Goal: Participate in discussion: Engage in conversation with other users on a specific topic

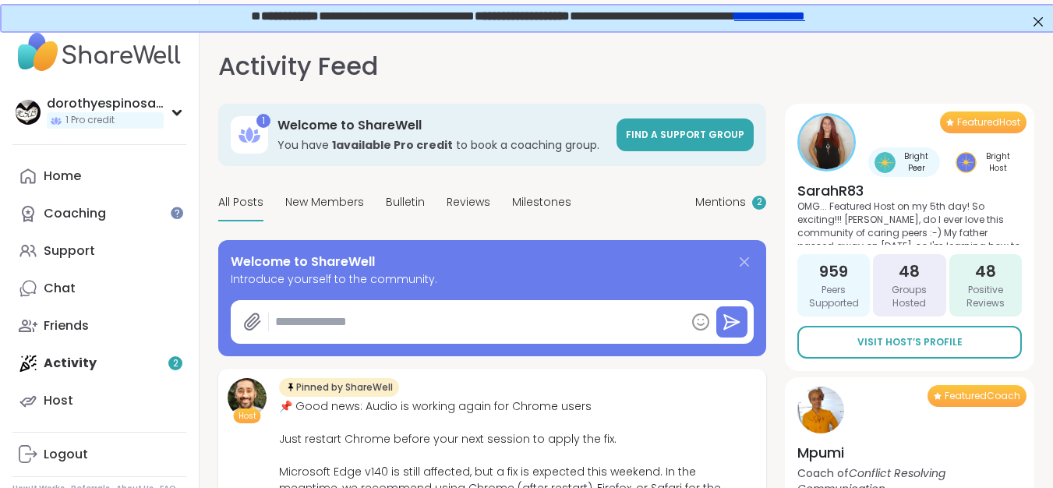
click at [744, 258] on icon at bounding box center [744, 262] width 19 height 19
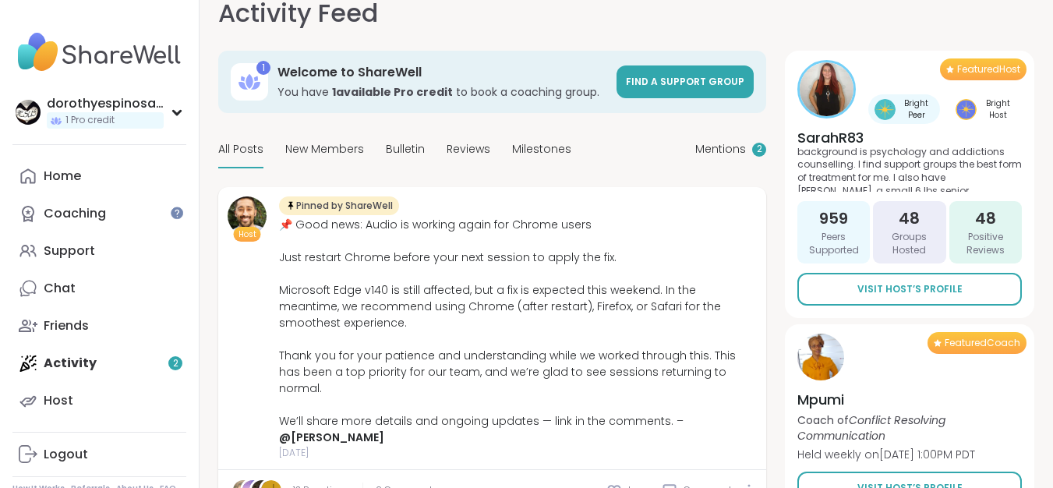
scroll to position [114, 0]
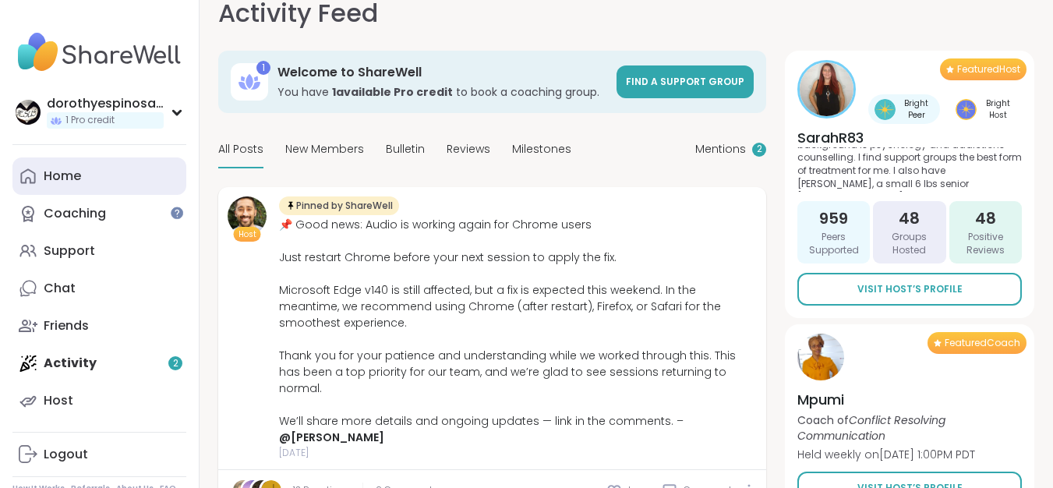
click at [53, 179] on div "Home" at bounding box center [62, 176] width 37 height 17
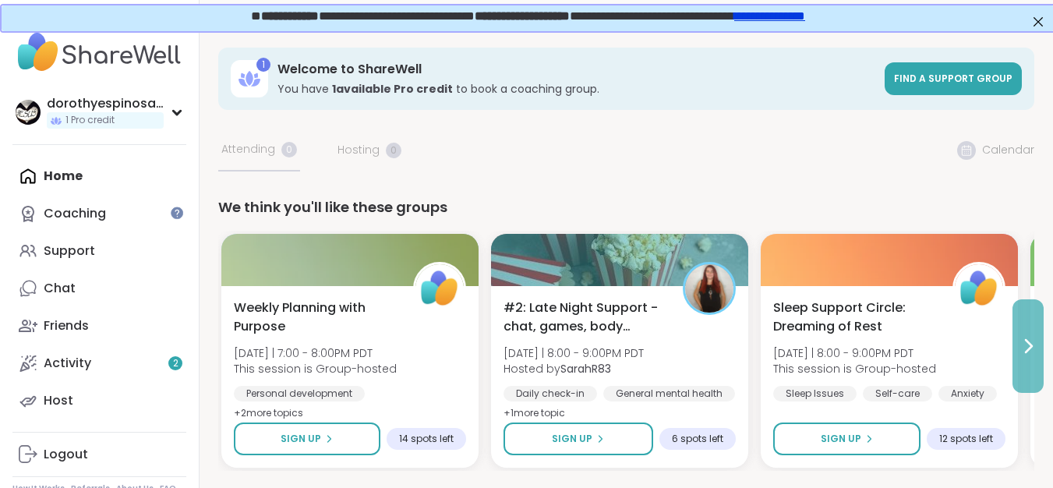
click at [1032, 343] on icon at bounding box center [1028, 346] width 19 height 19
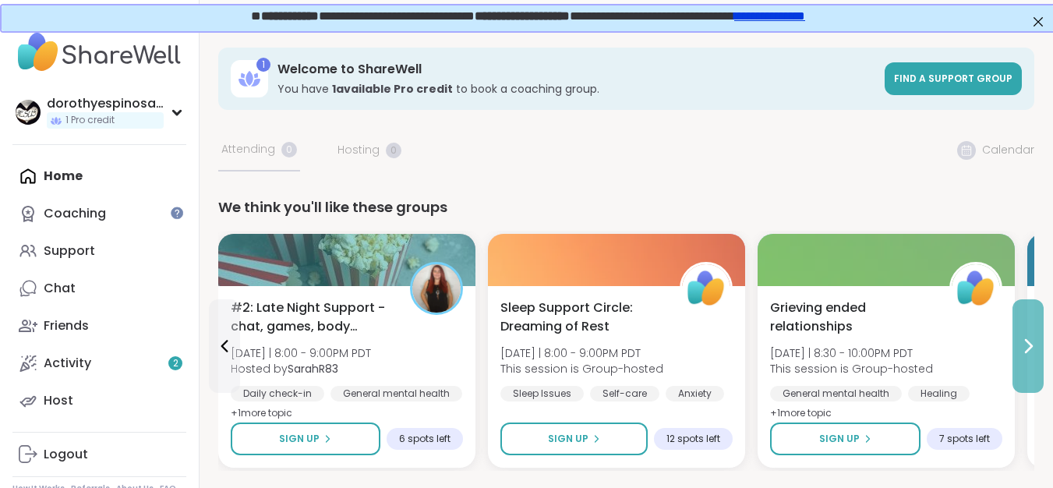
click at [1032, 343] on icon at bounding box center [1028, 346] width 19 height 19
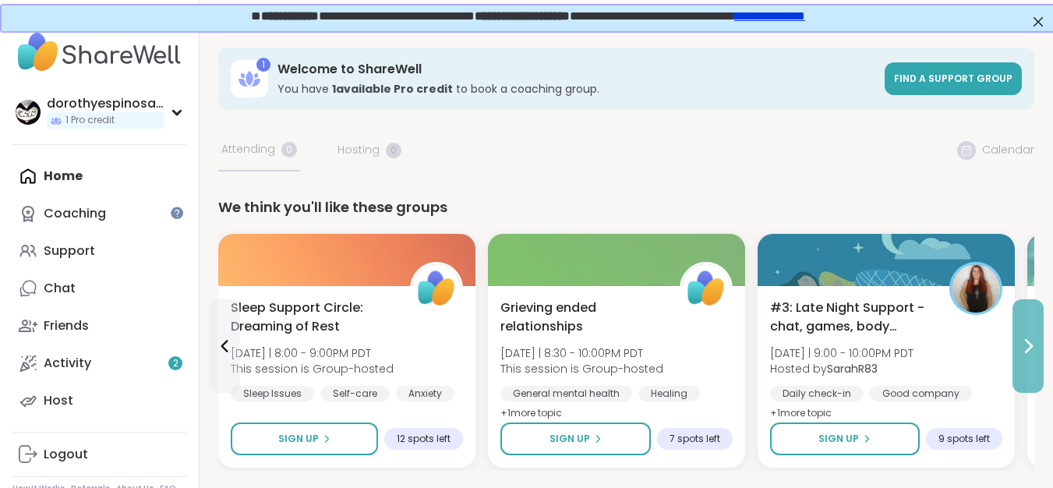
click at [1030, 344] on icon at bounding box center [1029, 346] width 6 height 12
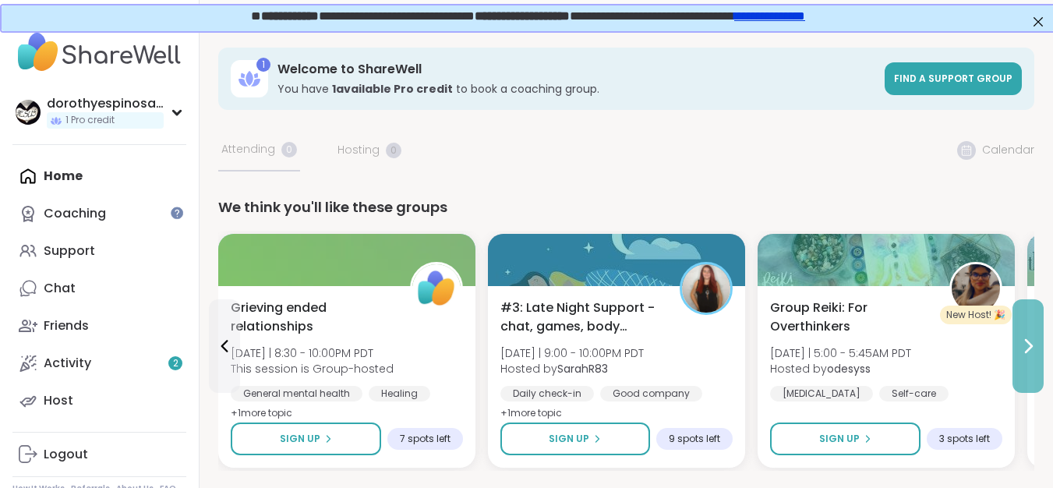
click at [1030, 344] on icon at bounding box center [1029, 346] width 6 height 12
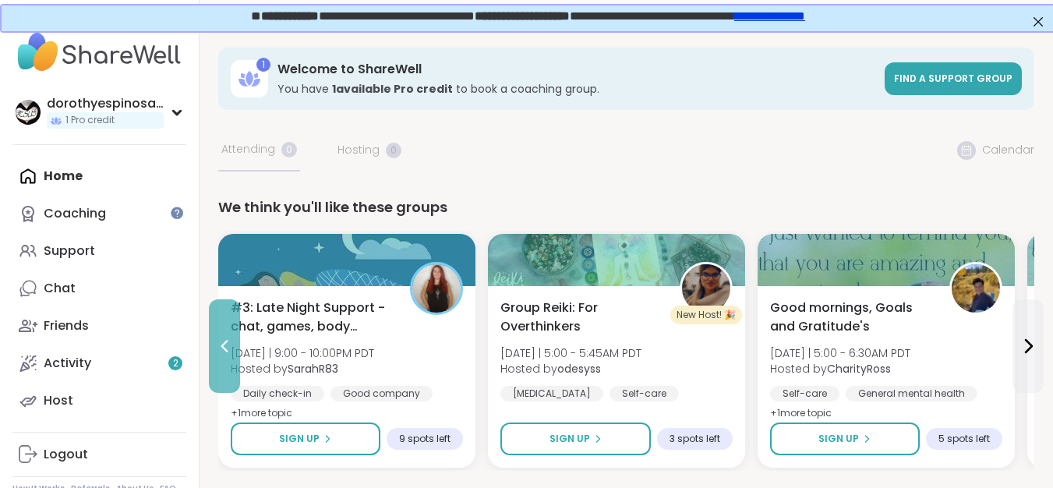
click at [227, 338] on icon at bounding box center [224, 346] width 19 height 19
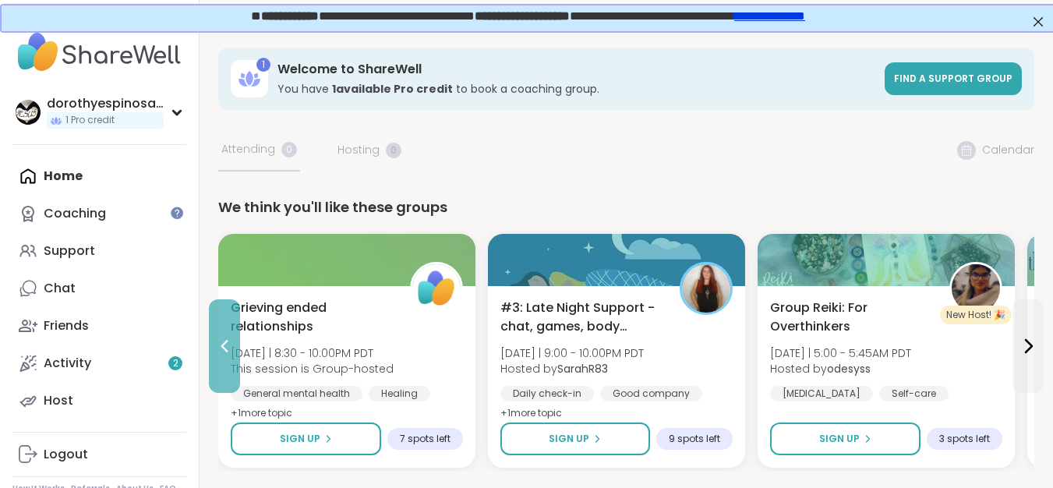
click at [228, 341] on icon at bounding box center [224, 346] width 7 height 12
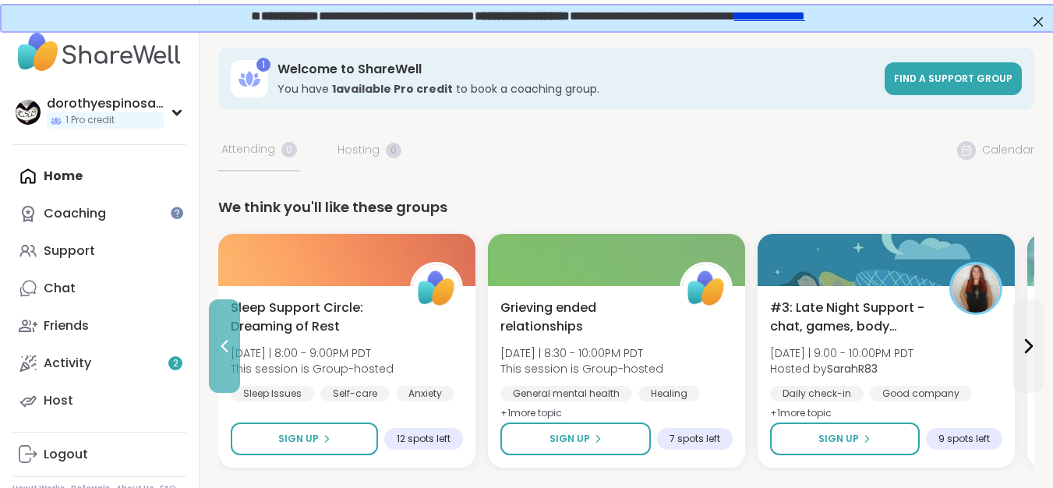
click at [217, 342] on icon at bounding box center [224, 346] width 19 height 19
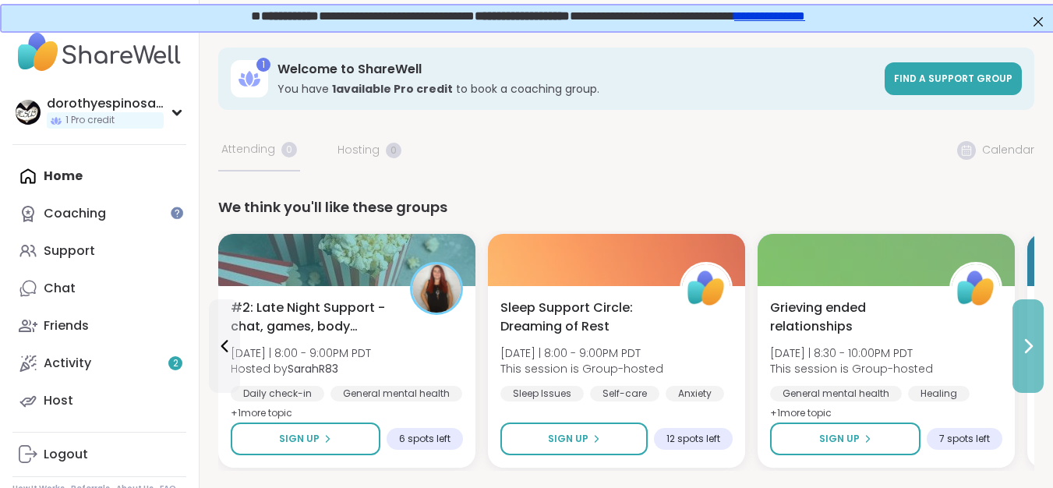
click at [1025, 345] on icon at bounding box center [1028, 346] width 19 height 19
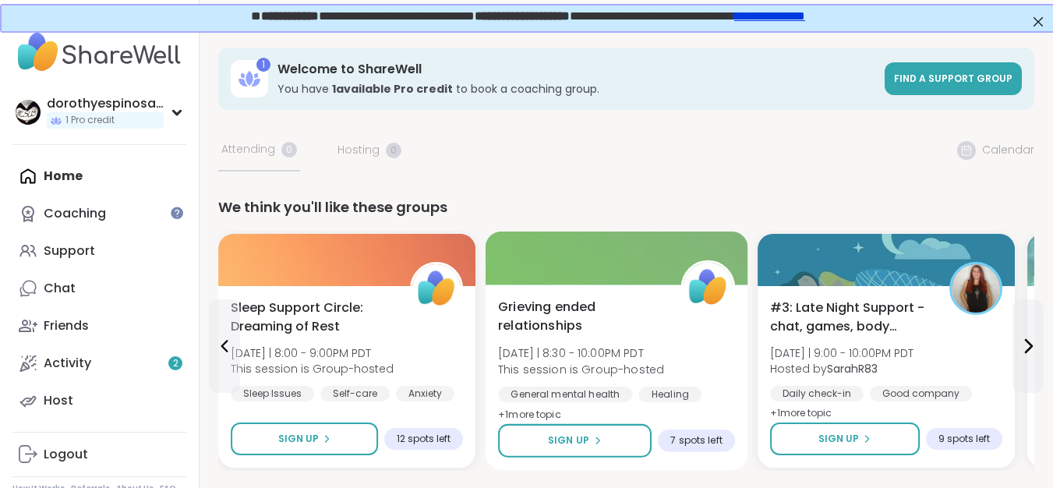
click at [638, 307] on span "Grieving ended relationships" at bounding box center [580, 317] width 165 height 38
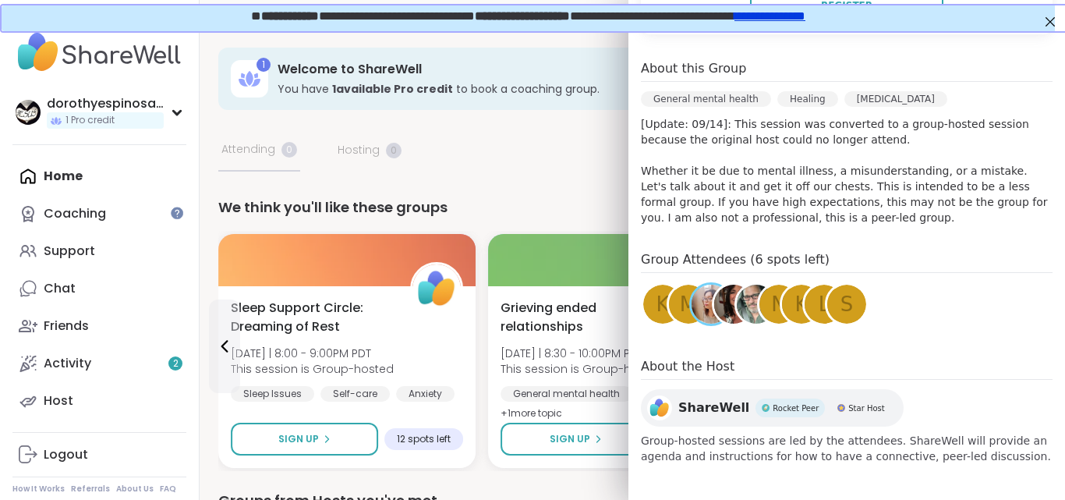
scroll to position [392, 0]
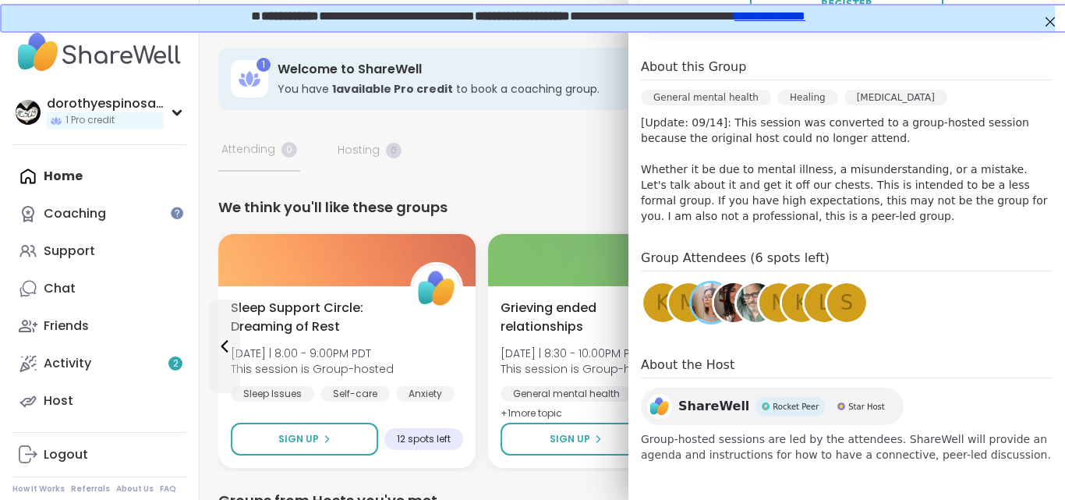
click at [698, 297] on img at bounding box center [710, 302] width 39 height 39
click at [718, 294] on img at bounding box center [733, 302] width 39 height 39
click at [741, 311] on img at bounding box center [756, 302] width 39 height 39
click at [771, 299] on span "N" at bounding box center [778, 303] width 15 height 30
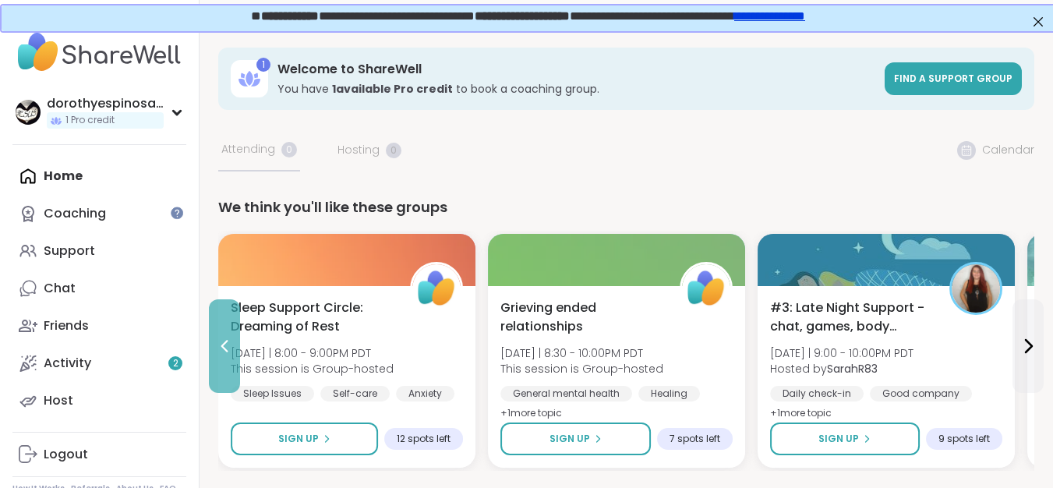
click at [229, 343] on icon at bounding box center [224, 346] width 19 height 19
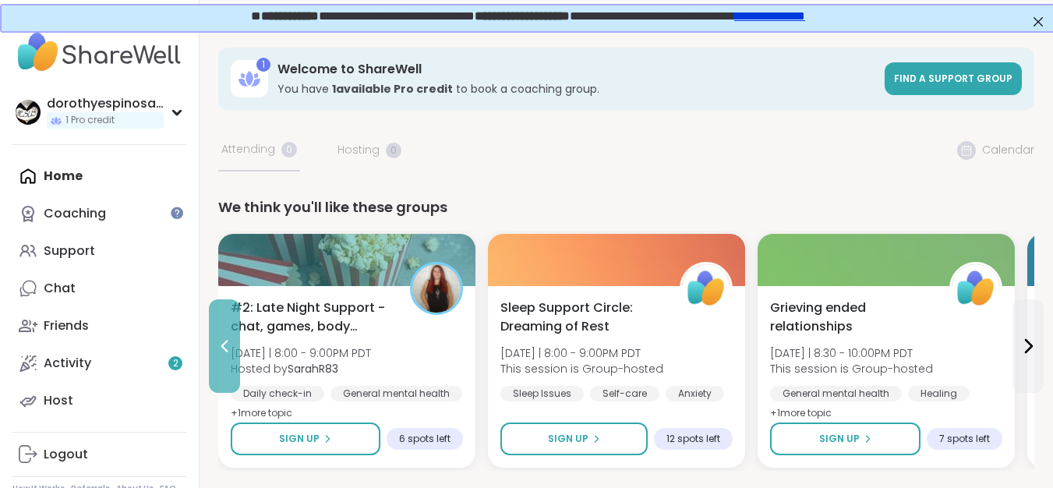
click at [228, 343] on icon at bounding box center [224, 346] width 19 height 19
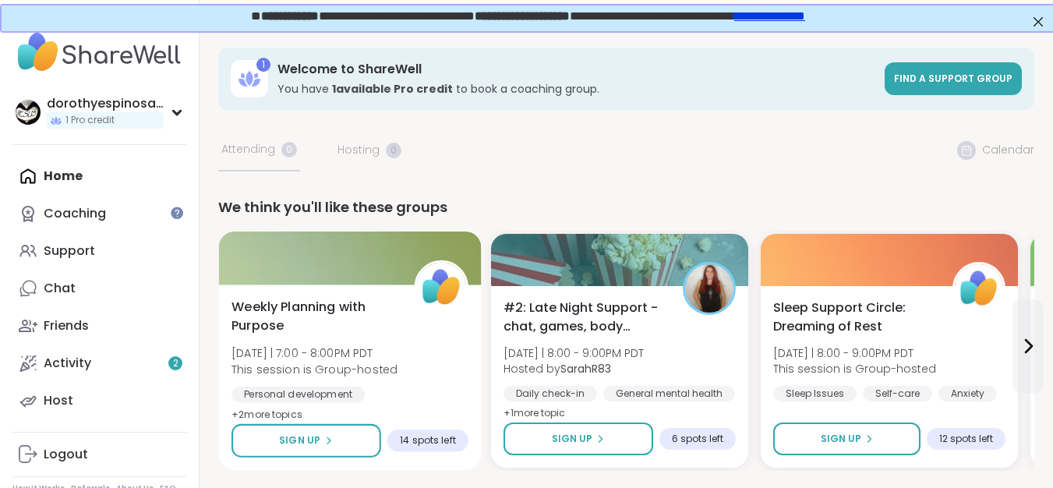
click at [395, 313] on span "Weekly Planning with Purpose" at bounding box center [314, 317] width 165 height 38
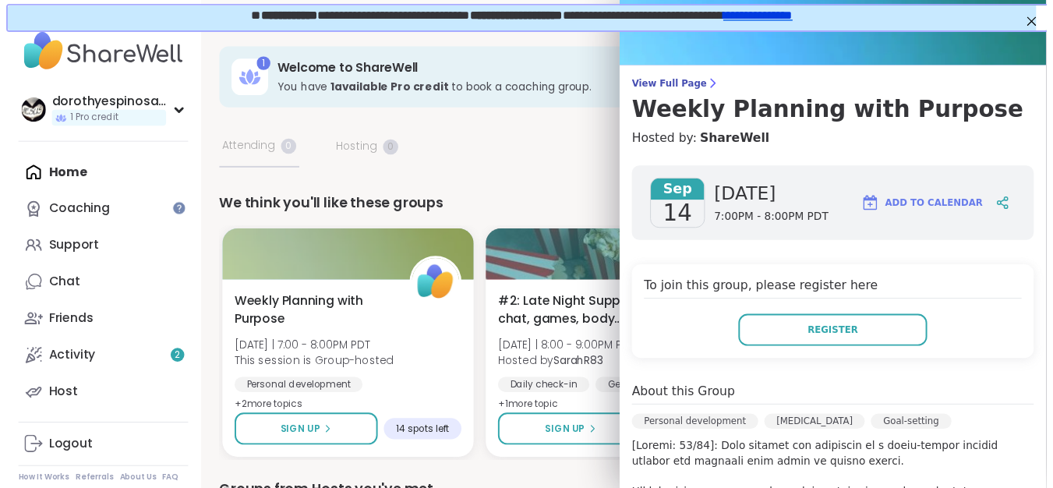
scroll to position [49, 0]
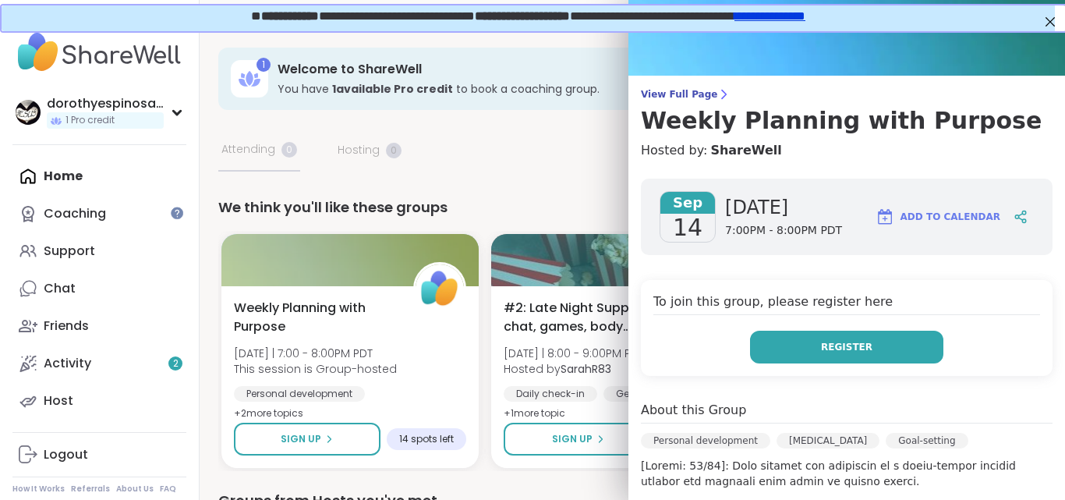
click at [879, 340] on button "Register" at bounding box center [846, 347] width 193 height 33
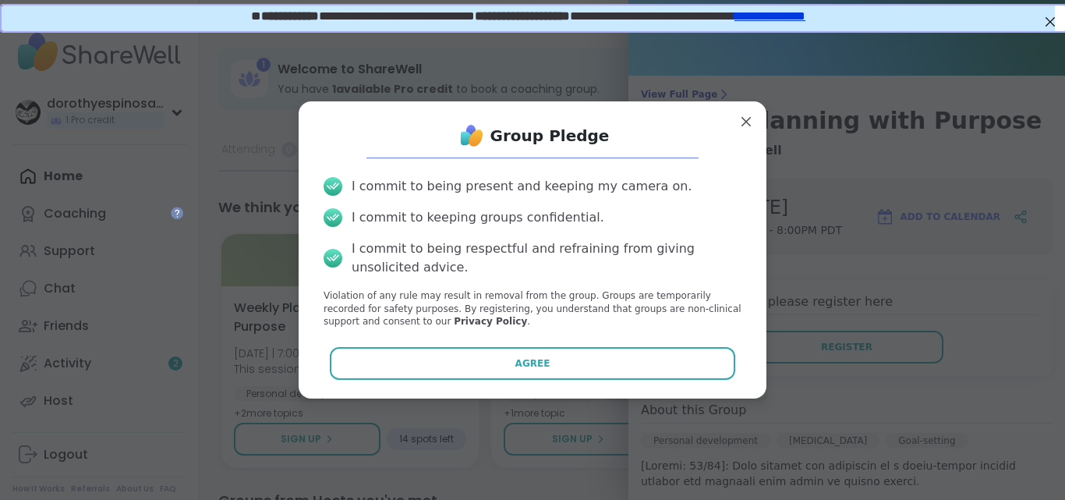
click at [539, 363] on button "Agree" at bounding box center [533, 363] width 406 height 33
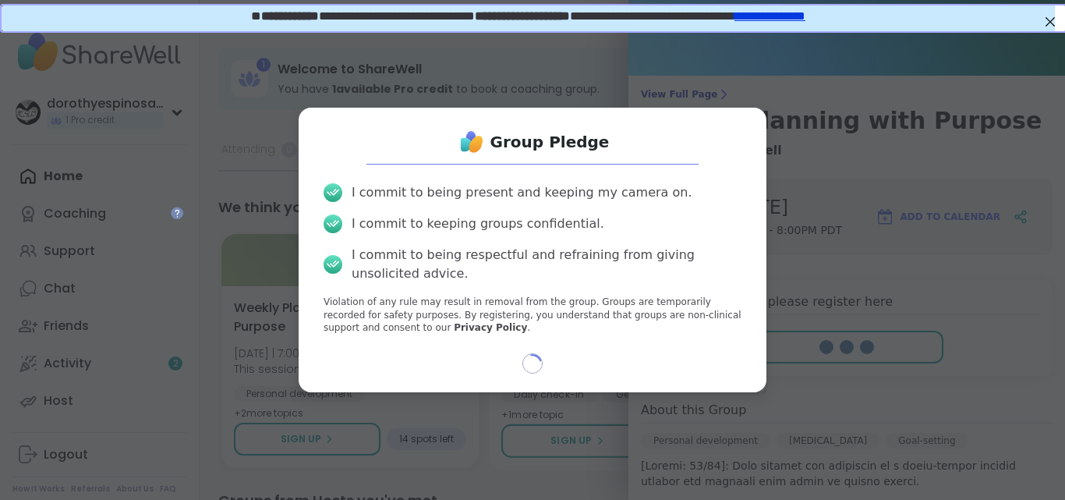
select select "**"
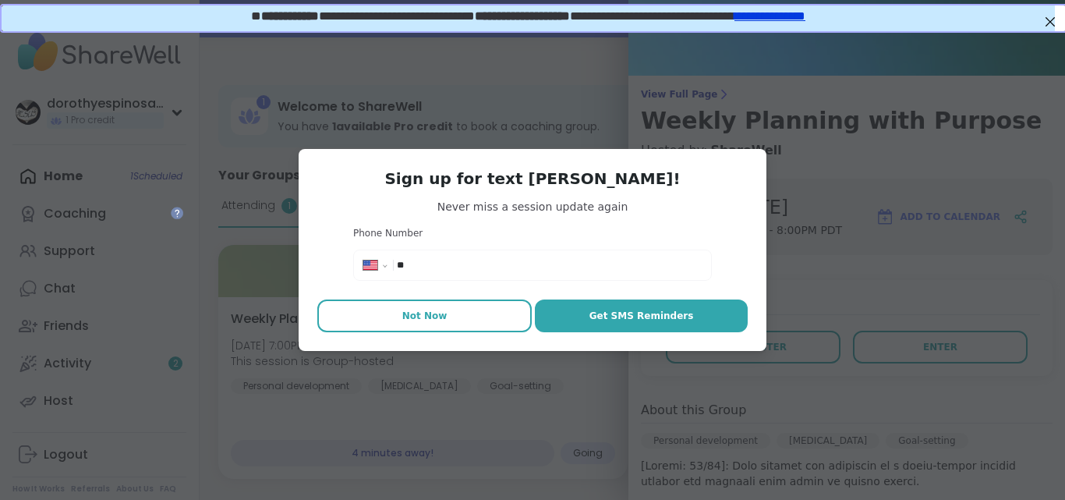
click at [444, 306] on button "Not Now" at bounding box center [424, 315] width 214 height 33
type textarea "*"
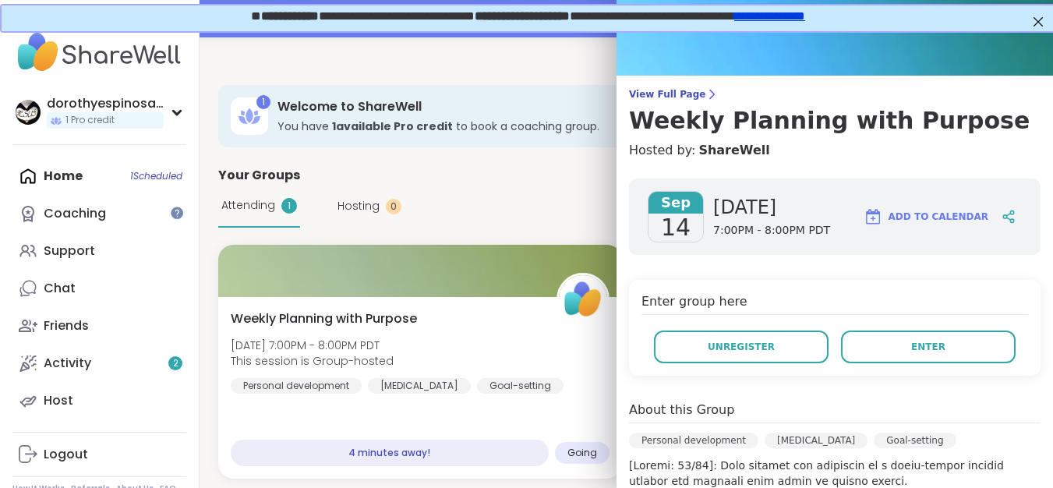
click at [1020, 51] on img at bounding box center [835, 13] width 437 height 125
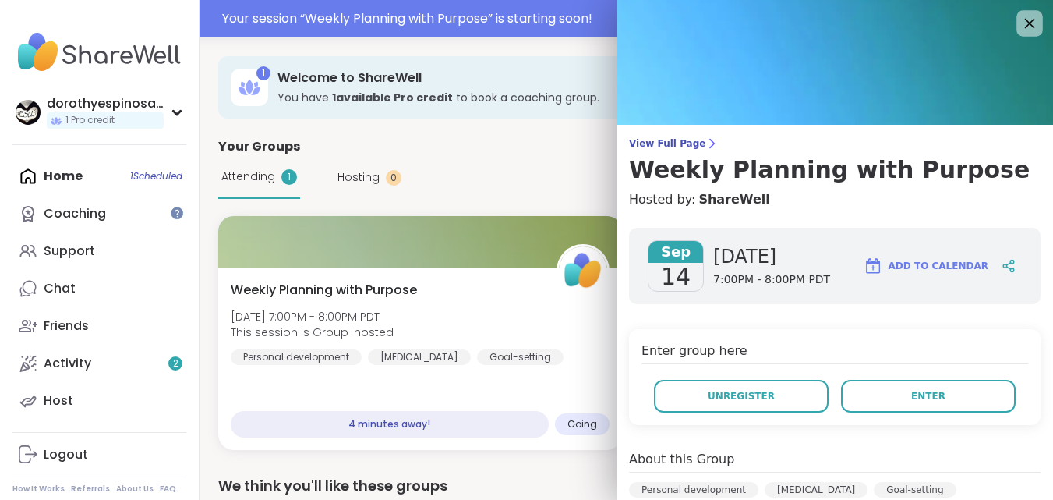
click at [1020, 23] on icon at bounding box center [1029, 22] width 19 height 19
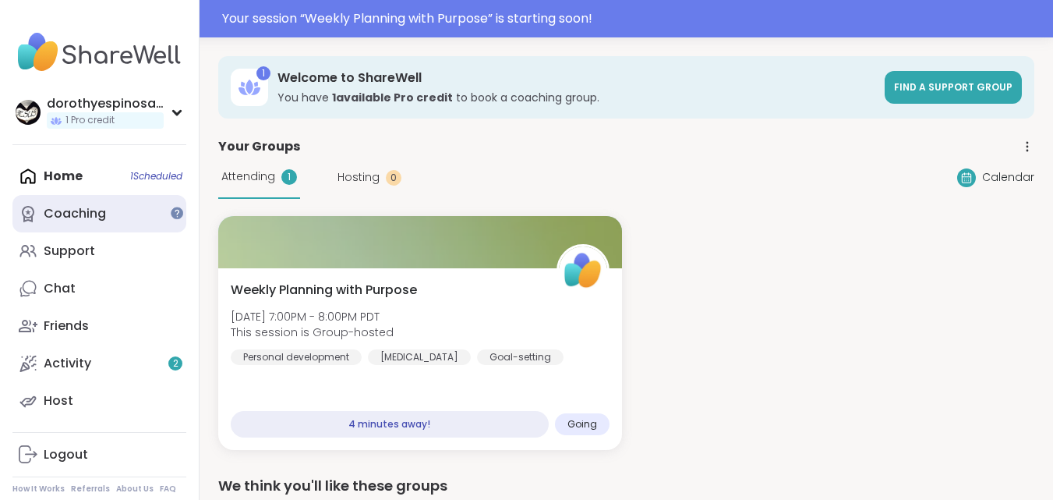
click at [103, 211] on div "Coaching" at bounding box center [75, 213] width 62 height 17
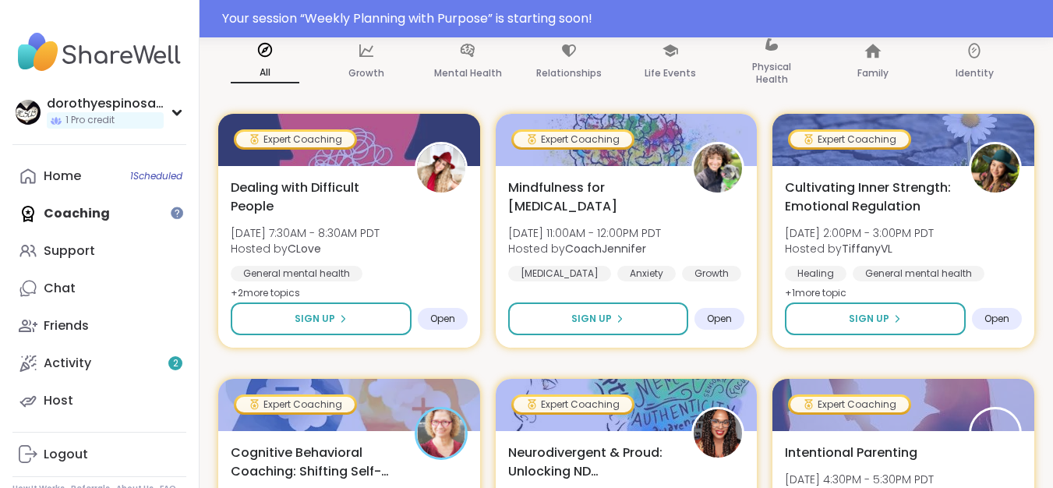
scroll to position [294, 0]
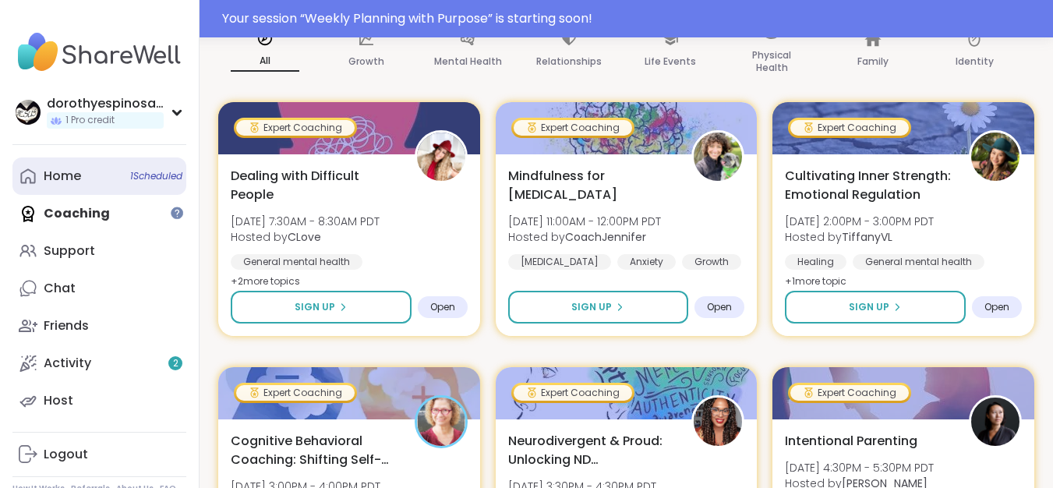
click at [65, 182] on div "Home 1 Scheduled" at bounding box center [62, 176] width 37 height 17
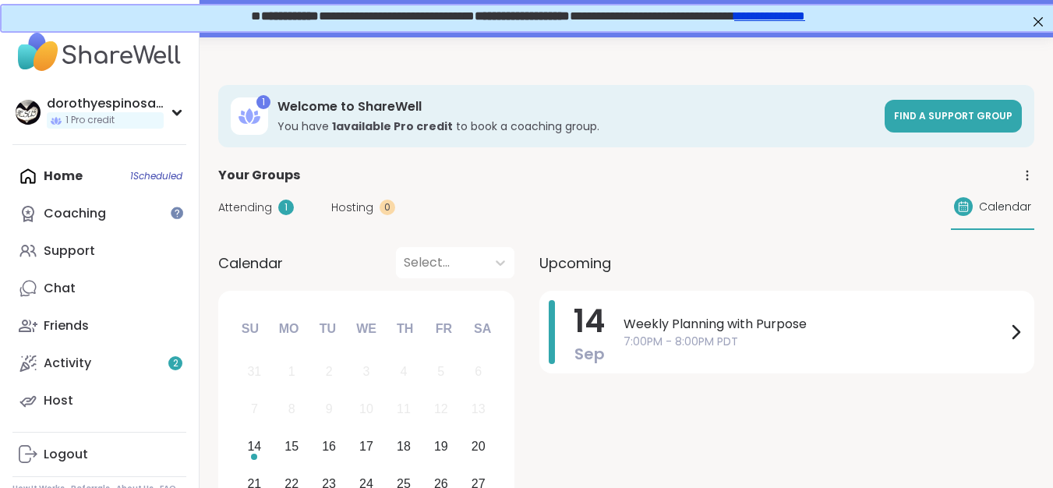
click at [140, 177] on div "Home 1 Scheduled Coaching Support Chat Friends Activity 2 Host" at bounding box center [99, 288] width 174 height 262
click at [79, 171] on div "Home 1 Scheduled Coaching Support Chat Friends Activity 2 Host" at bounding box center [99, 288] width 174 height 262
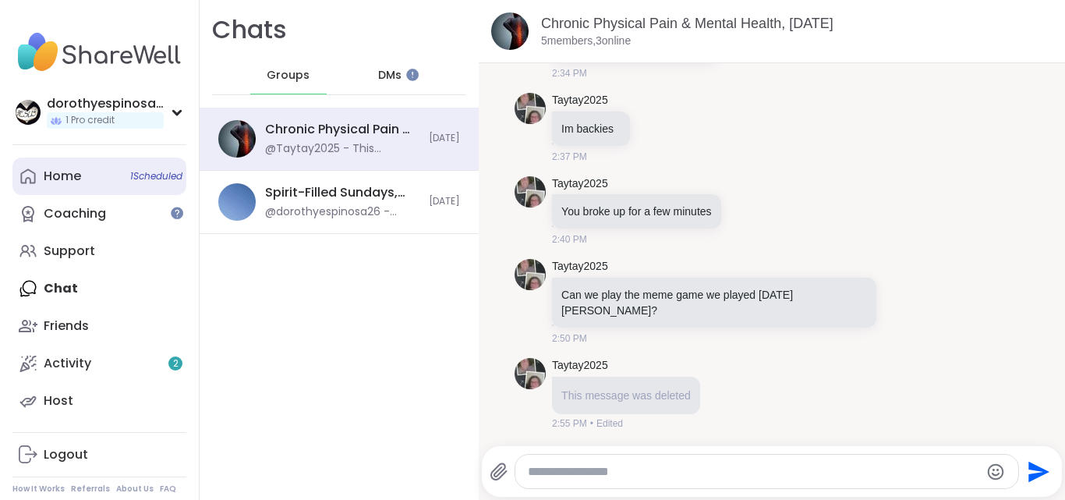
click at [66, 176] on div "Home 1 Scheduled" at bounding box center [62, 176] width 37 height 17
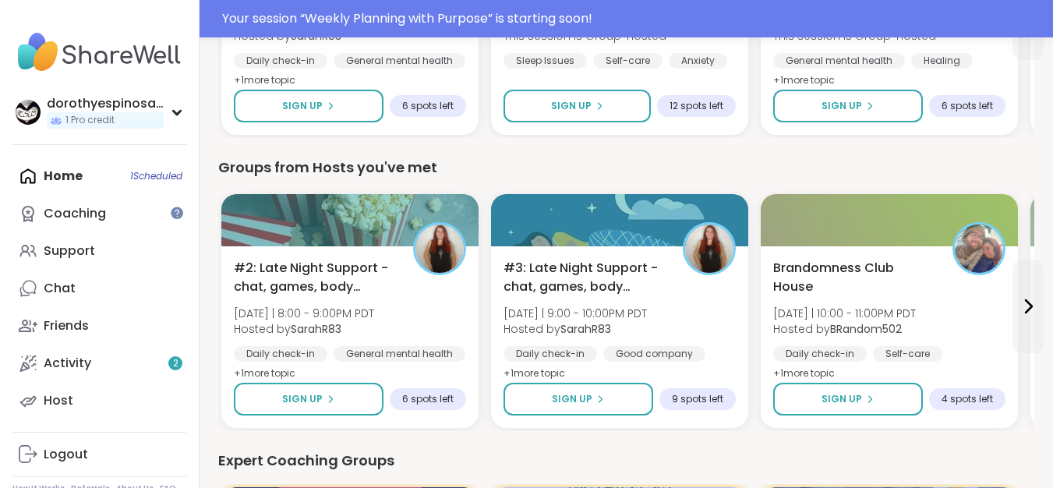
scroll to position [719, 0]
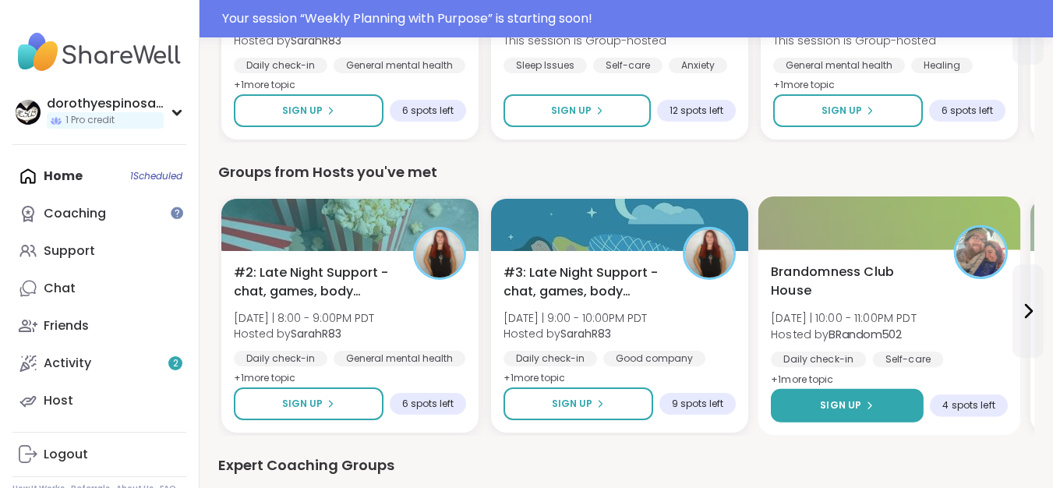
click at [856, 404] on span "Sign Up" at bounding box center [840, 405] width 41 height 14
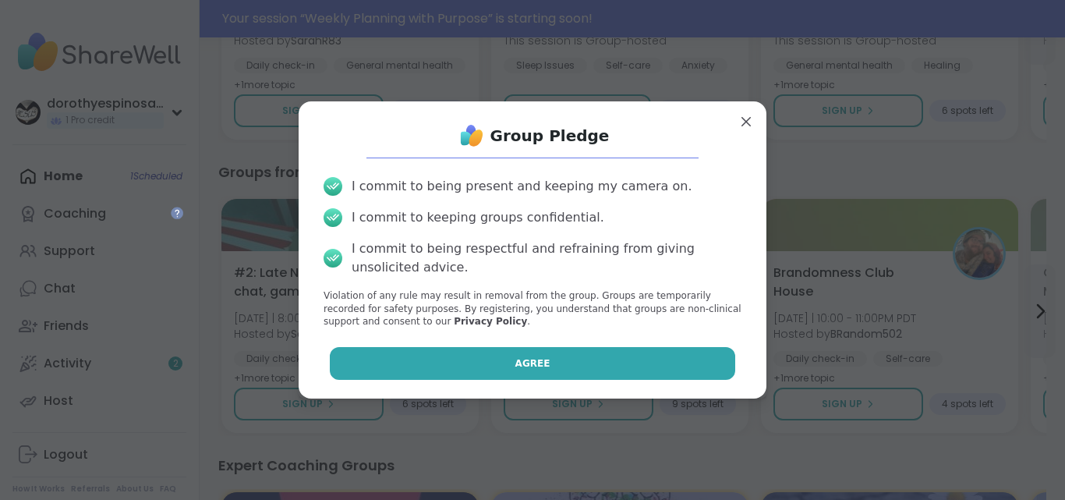
click at [575, 355] on button "Agree" at bounding box center [533, 363] width 406 height 33
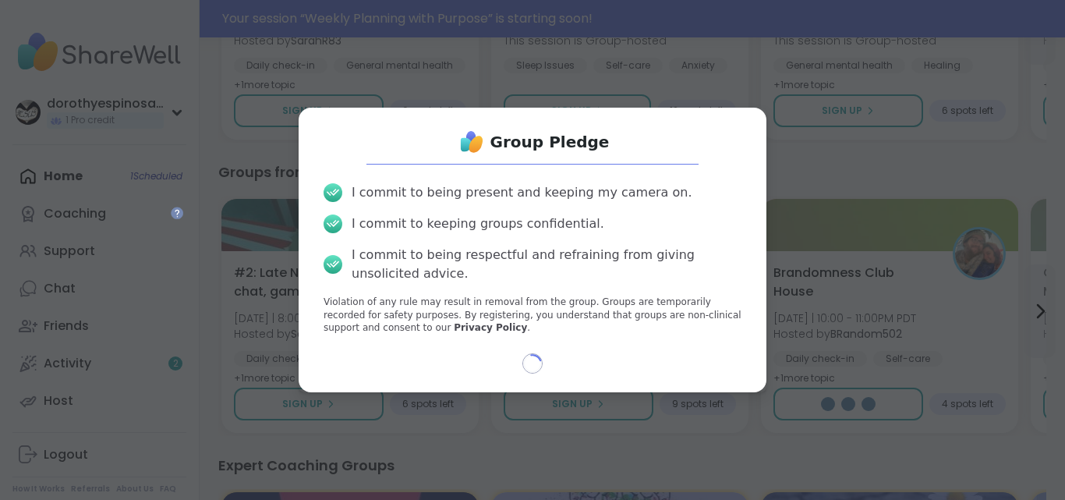
select select "**"
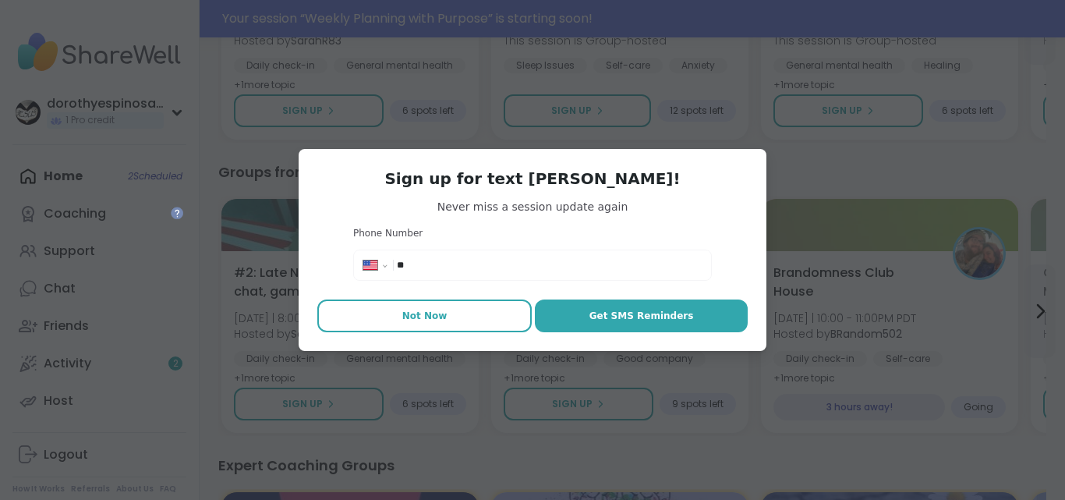
click at [422, 315] on span "Not Now" at bounding box center [424, 316] width 45 height 14
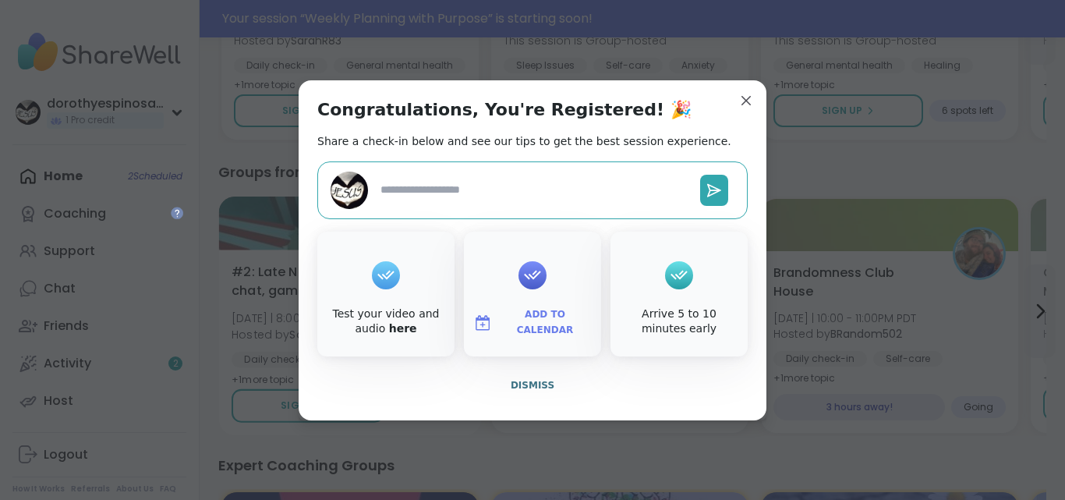
type textarea "*"
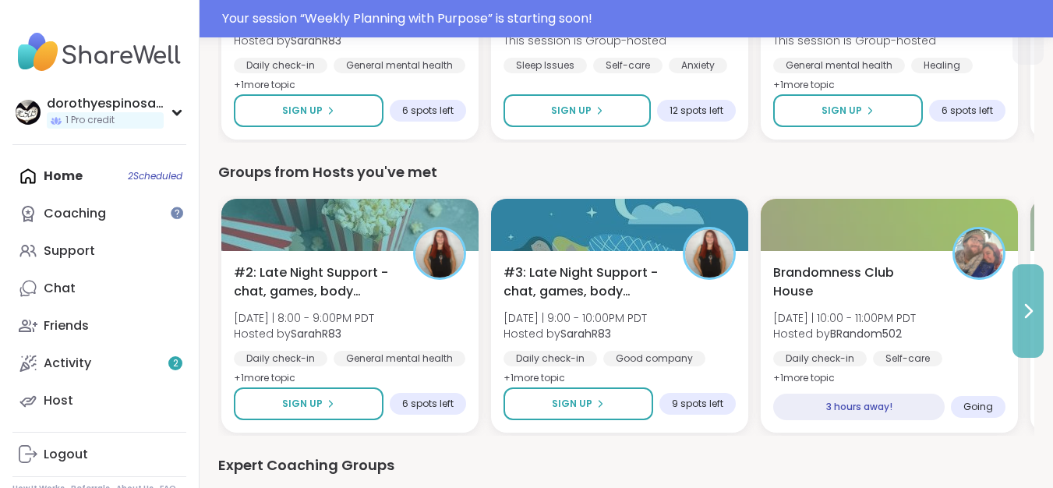
click at [1029, 307] on icon at bounding box center [1029, 311] width 6 height 12
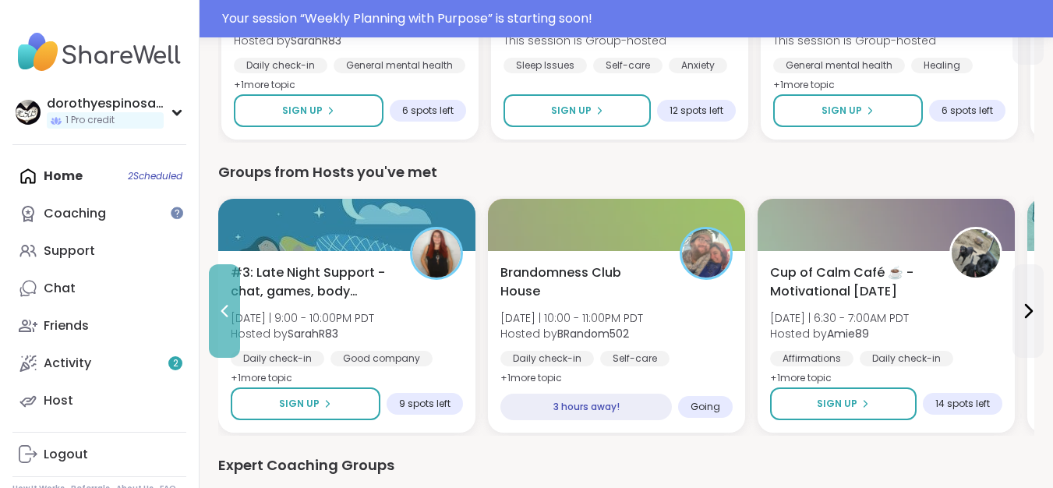
click at [218, 307] on icon at bounding box center [224, 311] width 19 height 19
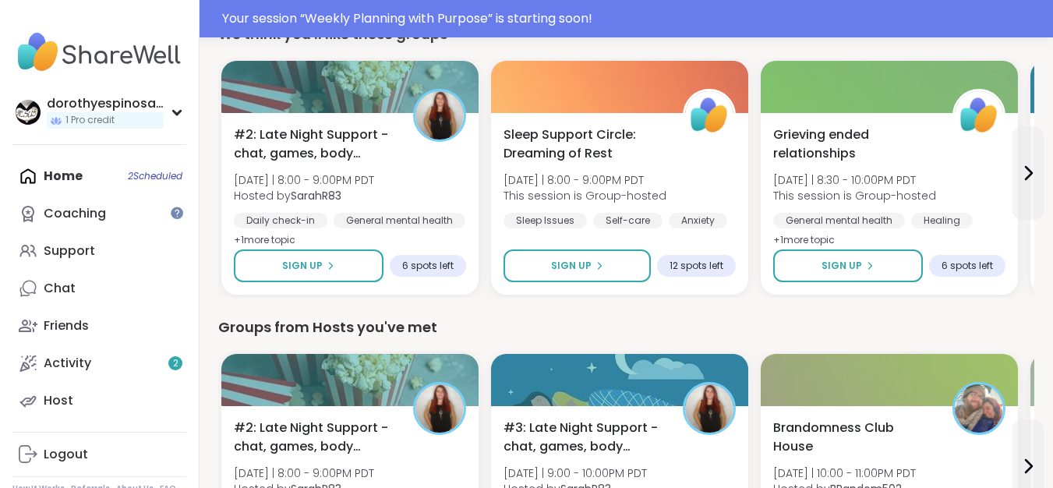
scroll to position [560, 0]
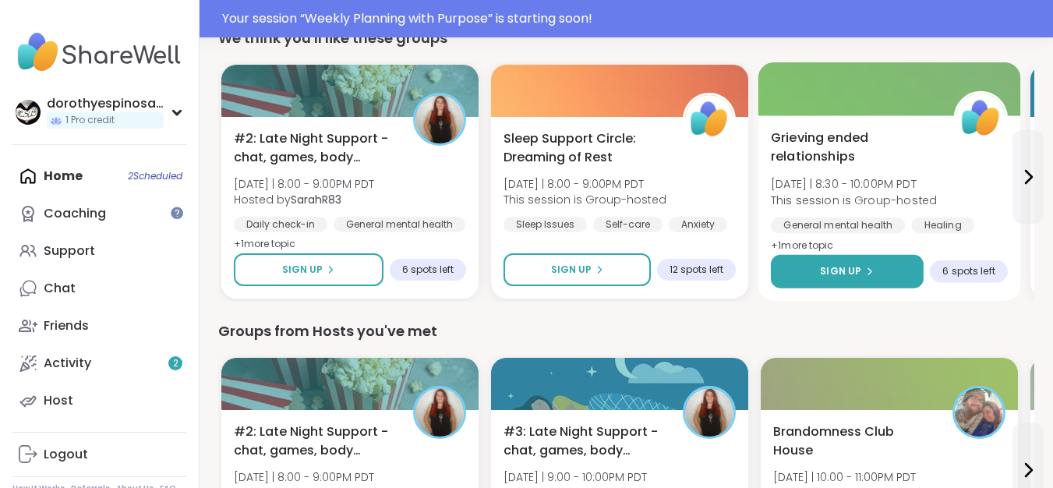
click at [855, 263] on button "Sign Up" at bounding box center [847, 272] width 153 height 34
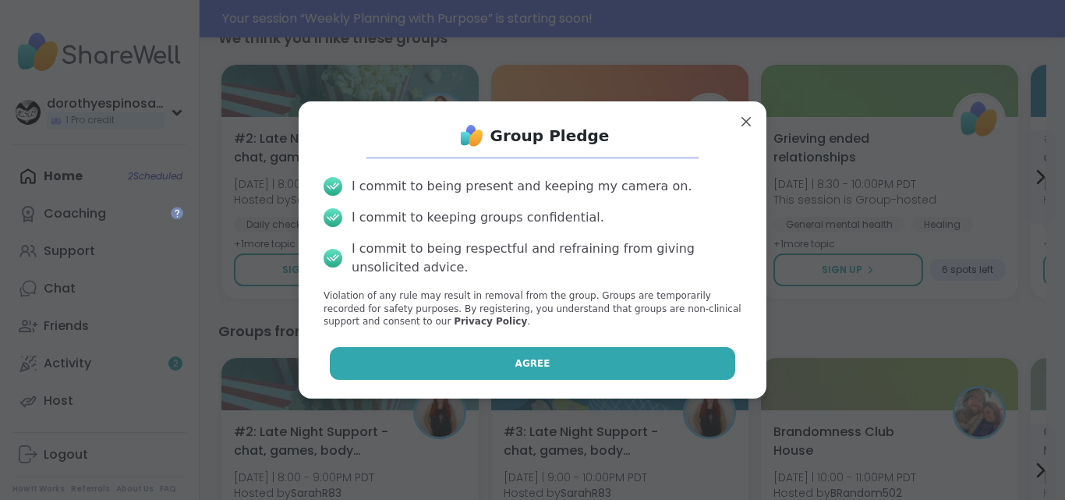
click at [541, 359] on button "Agree" at bounding box center [533, 363] width 406 height 33
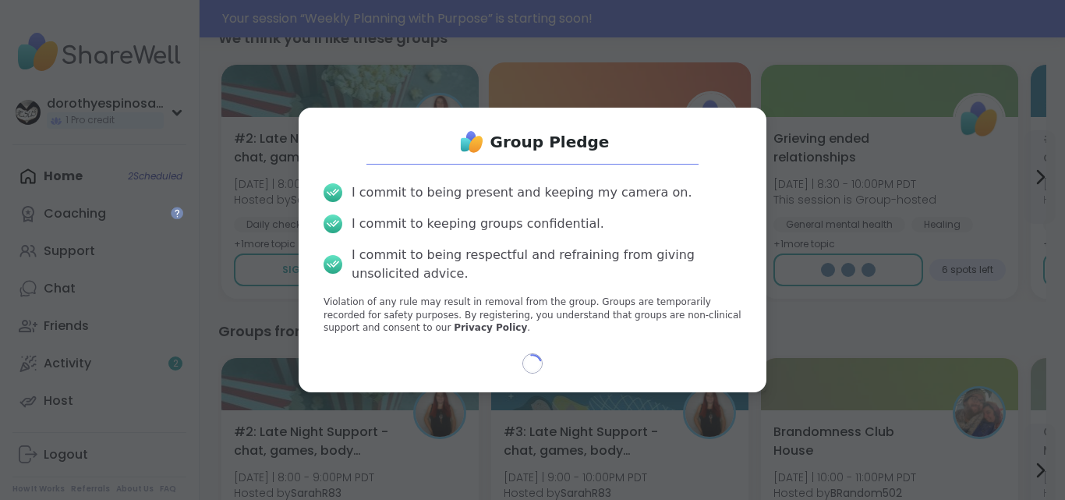
select select "**"
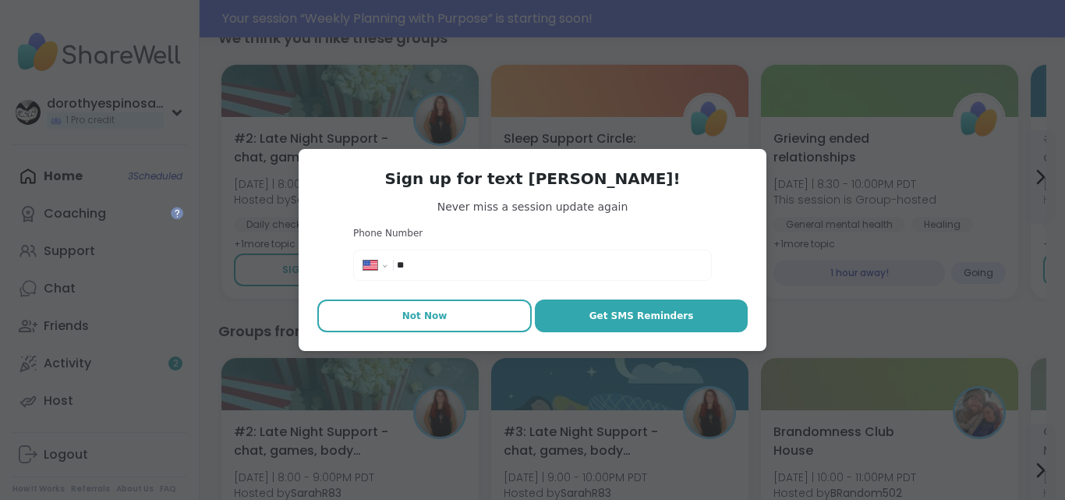
click at [420, 327] on button "Not Now" at bounding box center [424, 315] width 214 height 33
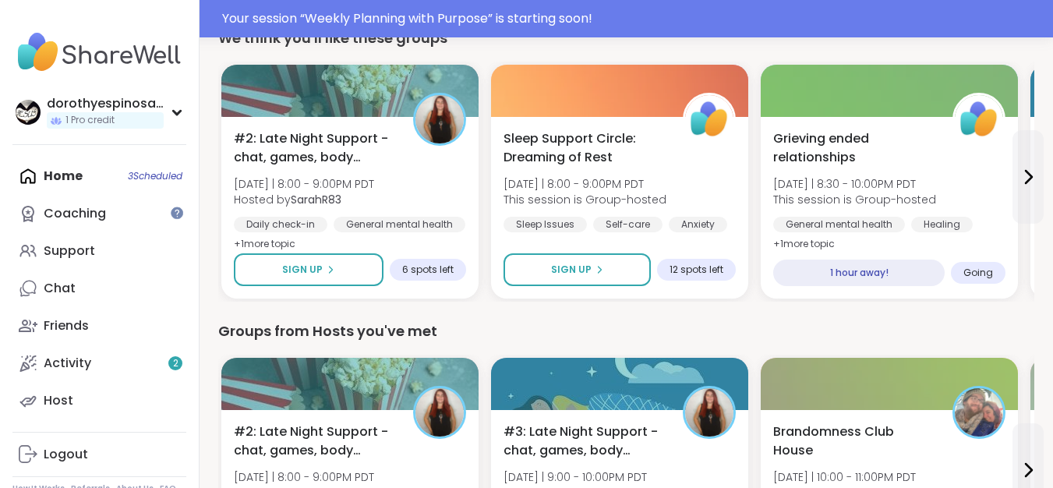
click at [786, 55] on div "We think you'll like these groups #2: Late Night Support - chat, games, body do…" at bounding box center [626, 164] width 816 height 274
click at [133, 175] on div "Home 3 Scheduled Coaching Support Chat Friends Activity 2 Host" at bounding box center [99, 288] width 174 height 262
click at [143, 177] on div "Home 3 Scheduled Coaching Support Chat Friends Activity 2 Host" at bounding box center [99, 288] width 174 height 262
click at [112, 356] on link "Activity 2" at bounding box center [99, 363] width 174 height 37
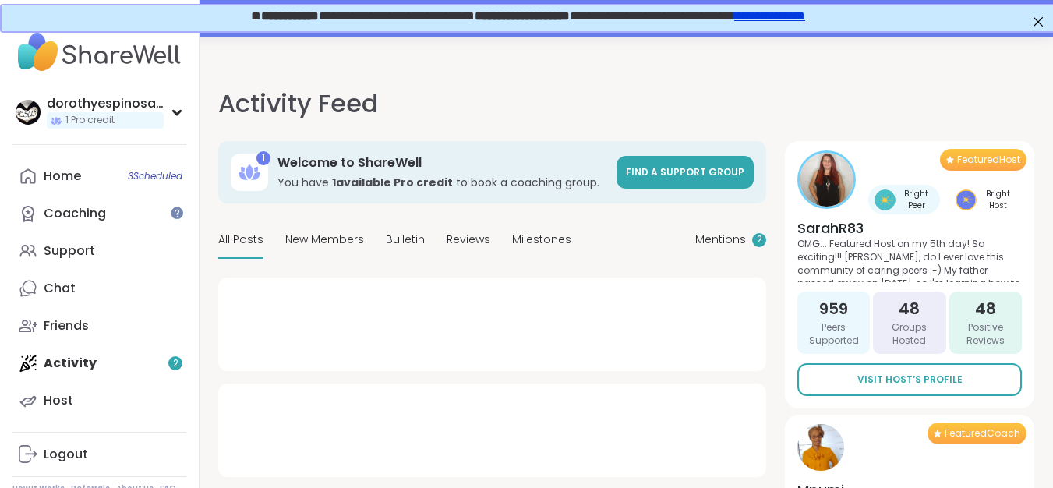
type textarea "*"
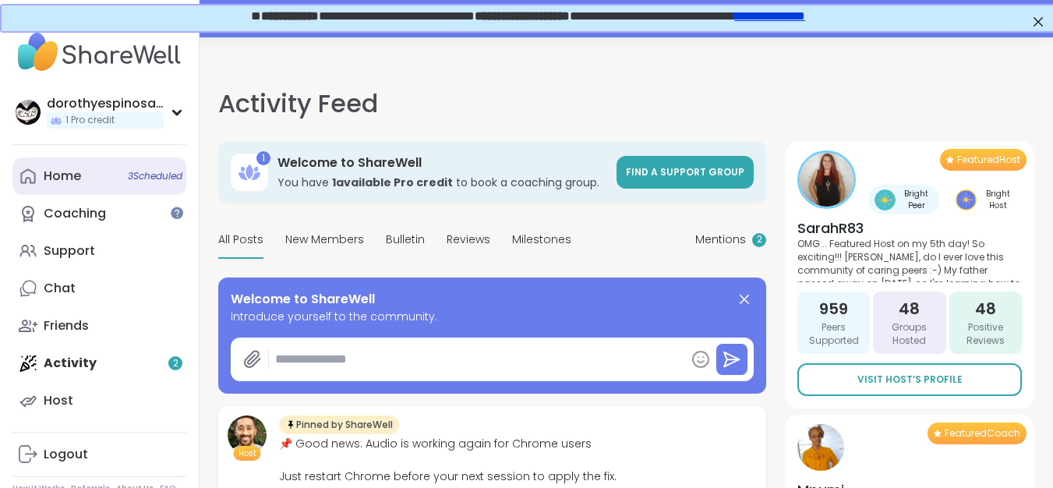
click at [99, 182] on link "Home 3 Scheduled" at bounding box center [99, 175] width 174 height 37
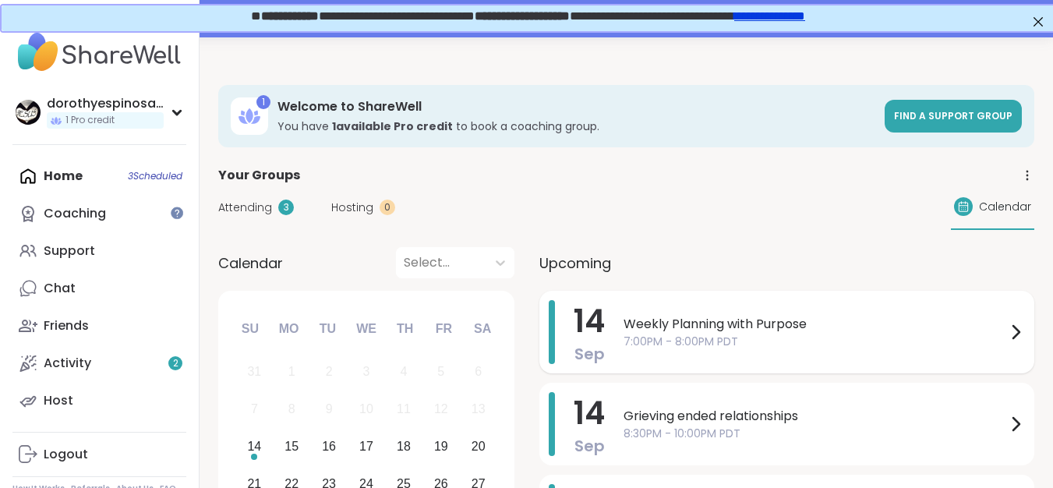
click at [725, 322] on span "Weekly Planning with Purpose" at bounding box center [815, 324] width 383 height 19
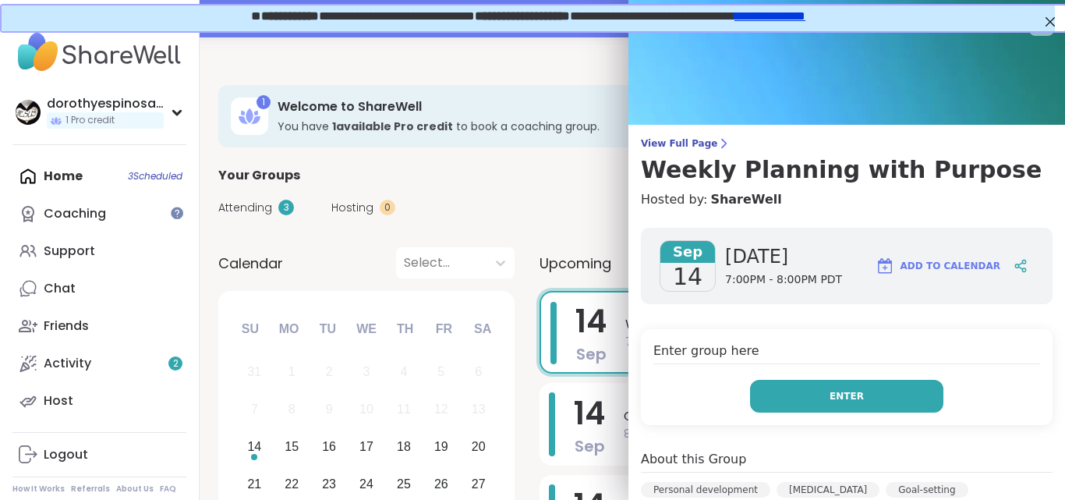
click at [808, 389] on button "Enter" at bounding box center [846, 396] width 193 height 33
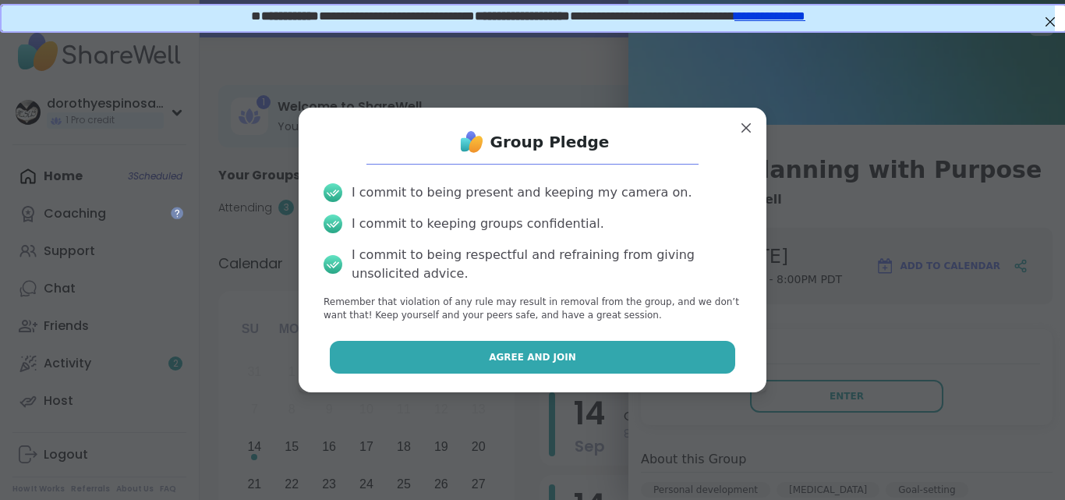
click at [589, 352] on button "Agree and Join" at bounding box center [533, 357] width 406 height 33
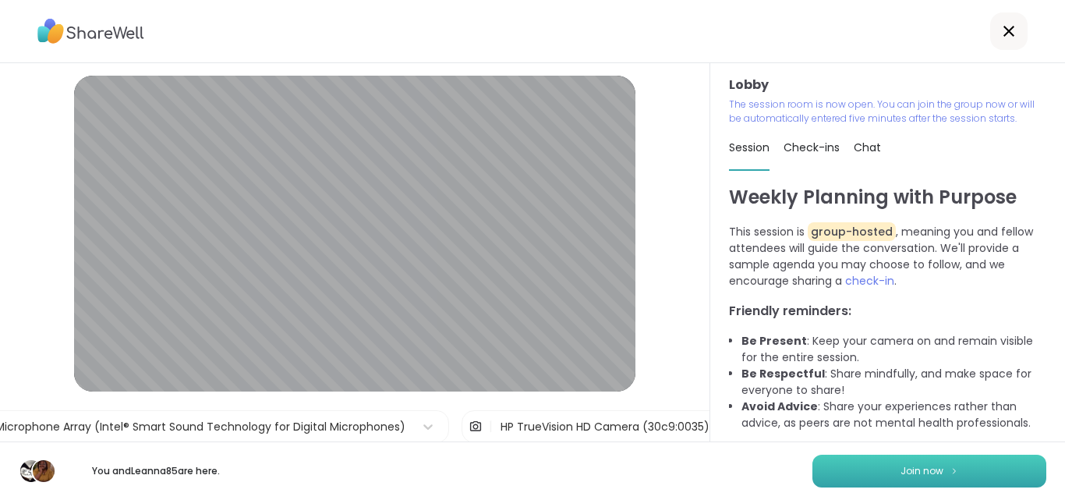
click at [922, 465] on span "Join now" at bounding box center [921, 471] width 43 height 14
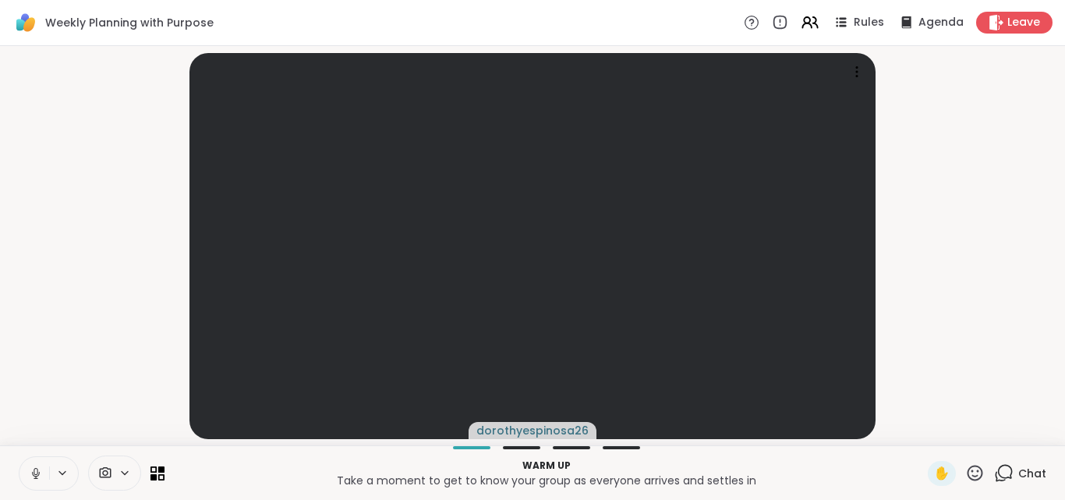
click at [44, 475] on button at bounding box center [34, 473] width 30 height 33
click at [151, 470] on icon at bounding box center [153, 468] width 7 height 7
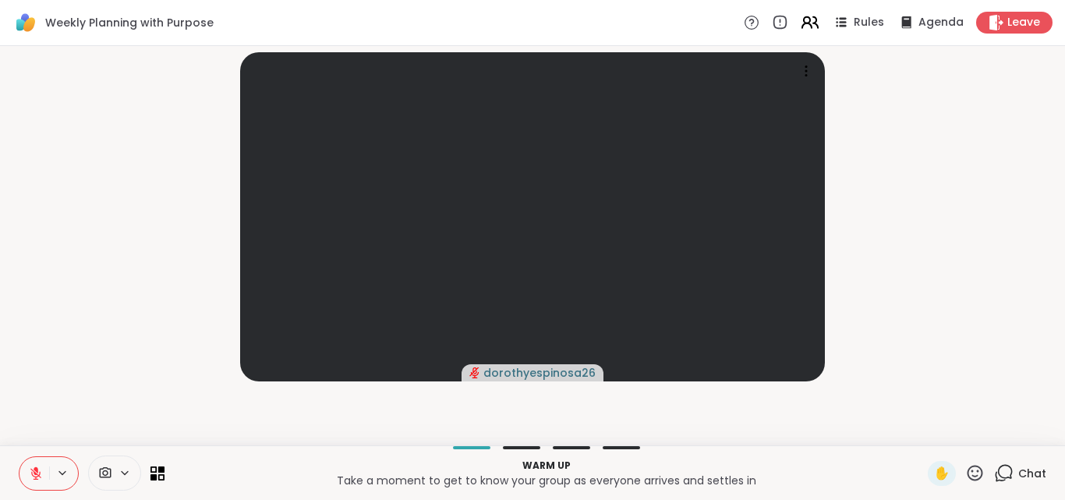
click at [804, 20] on icon at bounding box center [807, 20] width 6 height 6
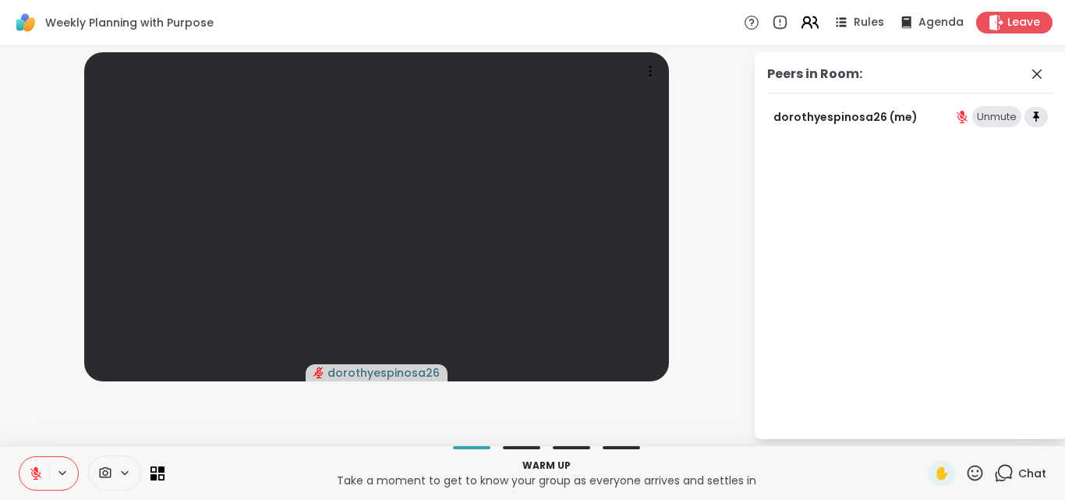
click at [800, 19] on icon at bounding box center [809, 21] width 19 height 19
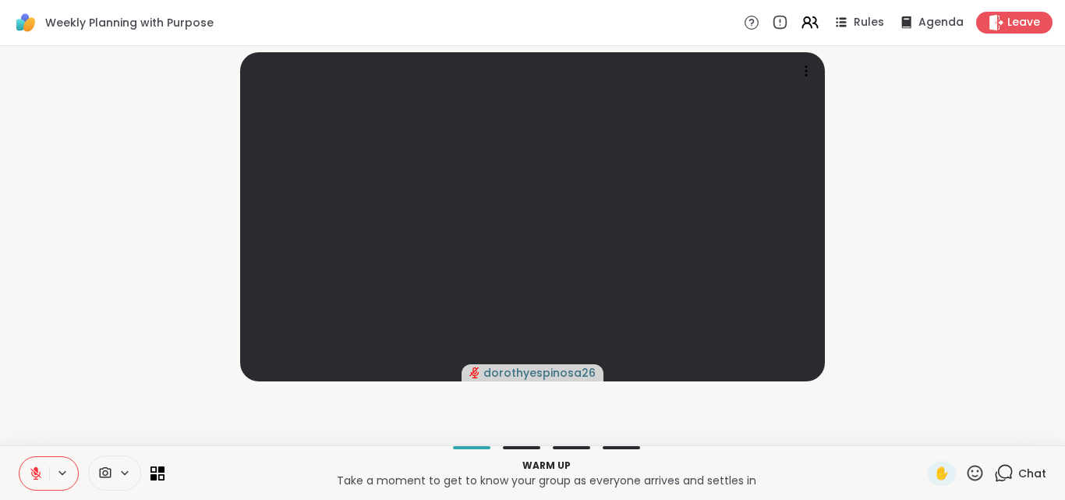
click at [994, 472] on icon at bounding box center [1003, 472] width 19 height 19
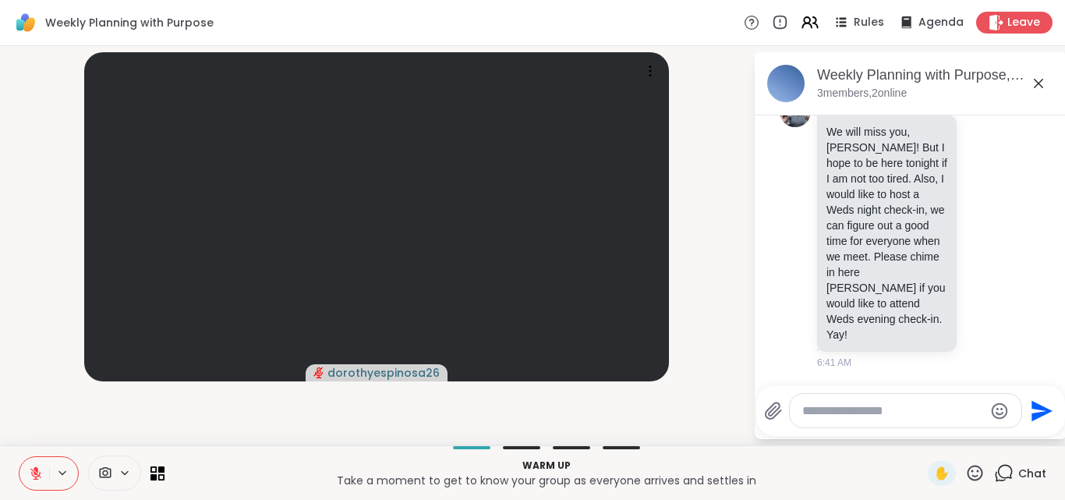
scroll to position [380, 0]
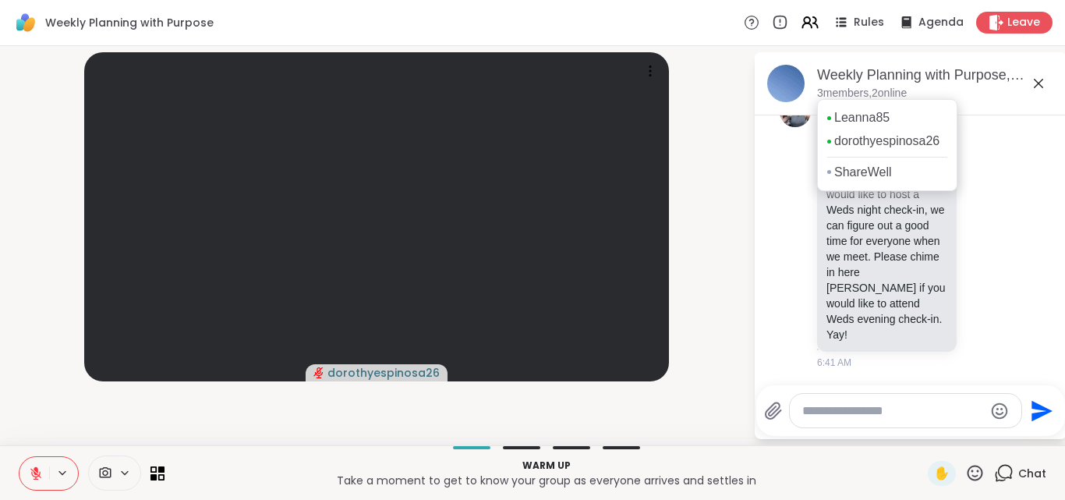
click at [889, 115] on div "Leanna85 dorothyespinosa26 ShareWell" at bounding box center [887, 145] width 140 height 92
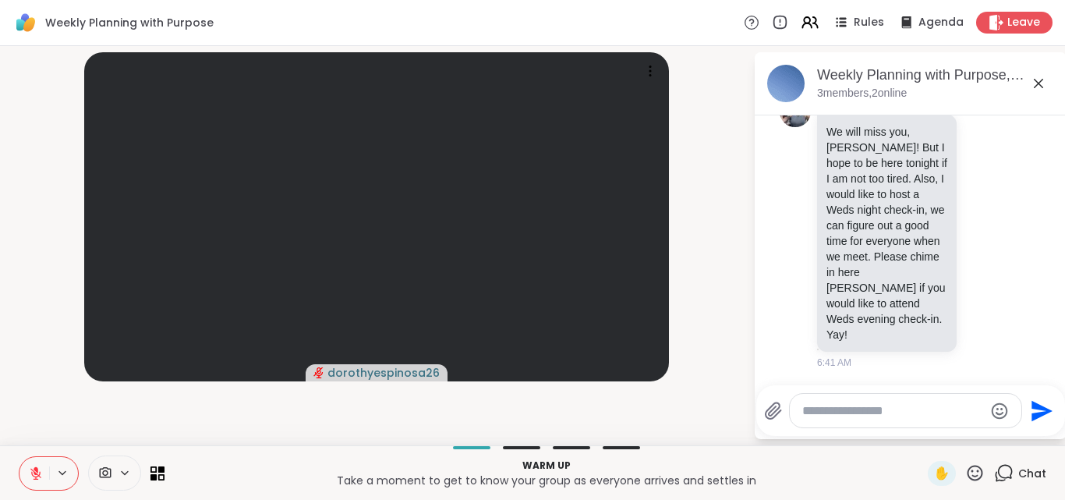
click at [832, 408] on textarea "Type your message" at bounding box center [893, 411] width 182 height 16
type textarea "**********"
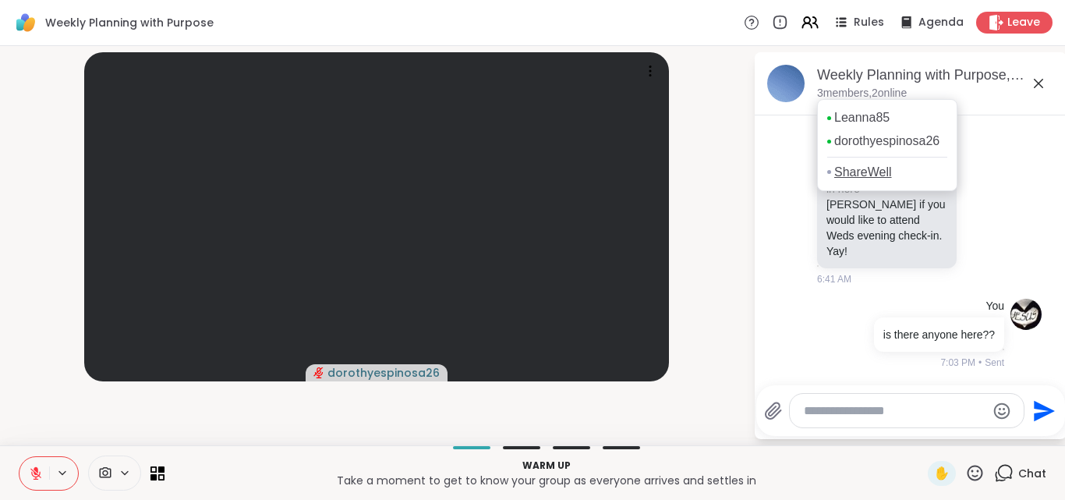
click at [849, 181] on link "ShareWell" at bounding box center [863, 172] width 58 height 17
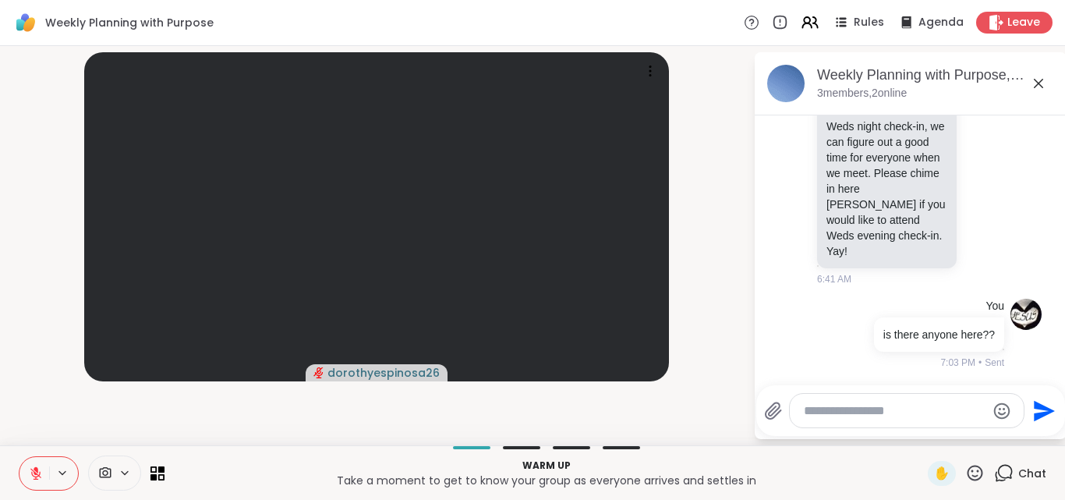
click at [885, 412] on textarea "Type your message" at bounding box center [895, 411] width 182 height 16
click at [161, 472] on icon at bounding box center [161, 468] width 7 height 7
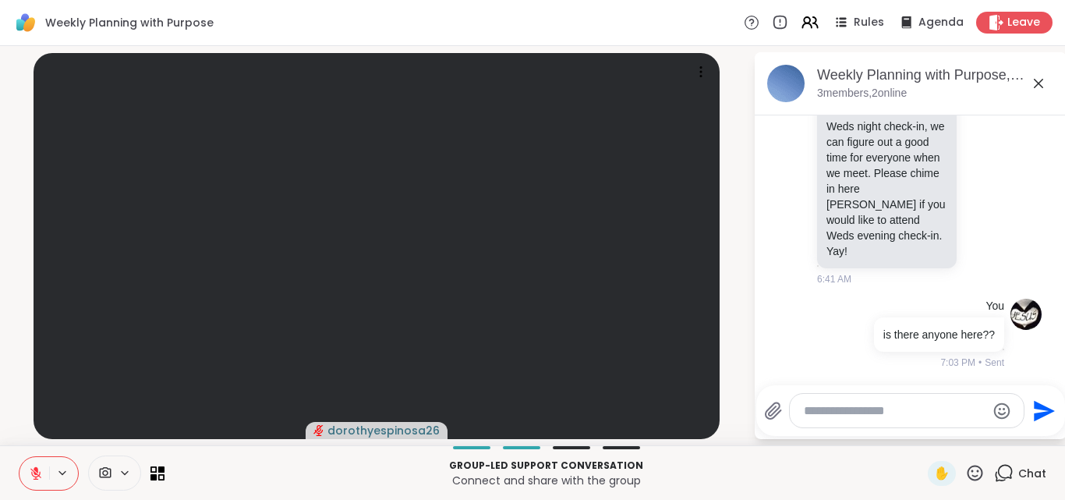
click at [34, 466] on icon at bounding box center [36, 473] width 14 height 14
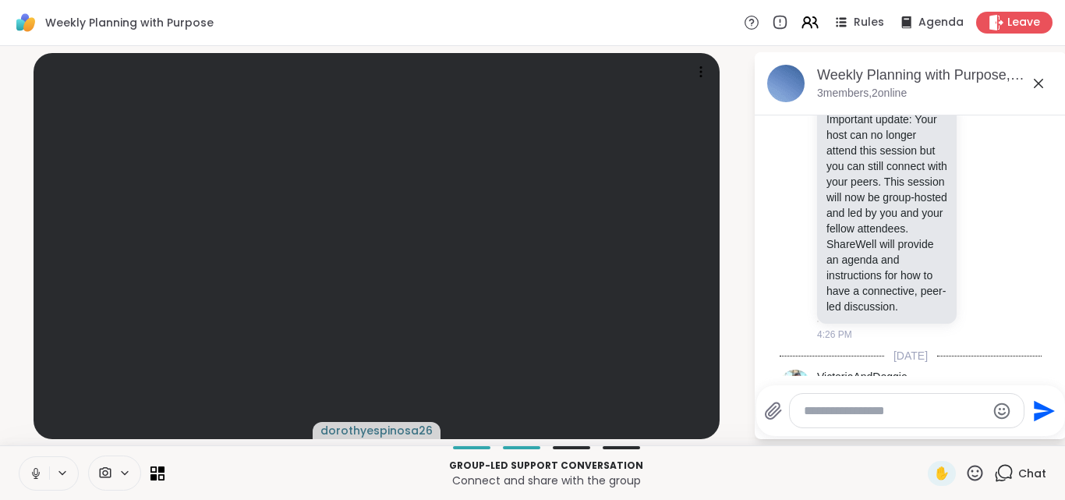
scroll to position [63, 0]
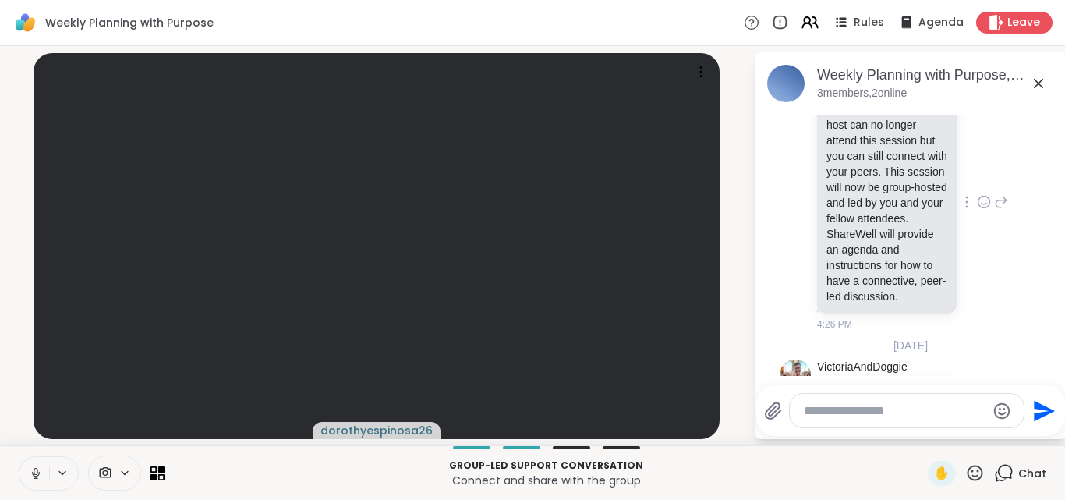
click at [996, 207] on icon at bounding box center [1001, 201] width 11 height 11
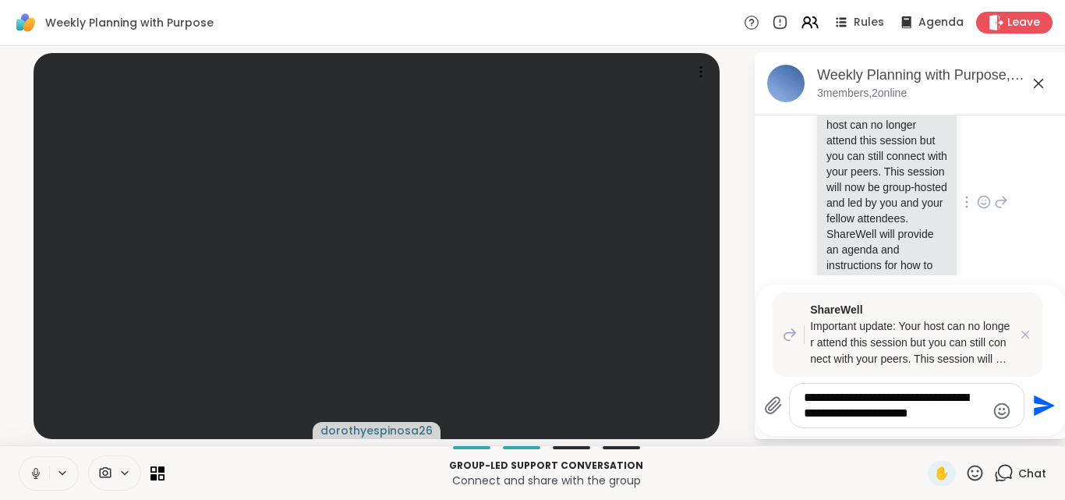
type textarea "**********"
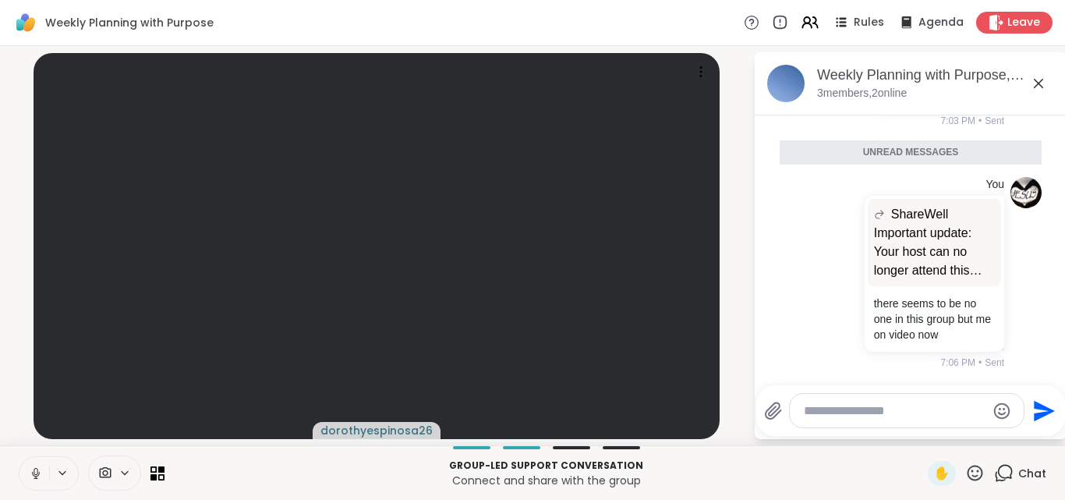
scroll to position [692, 0]
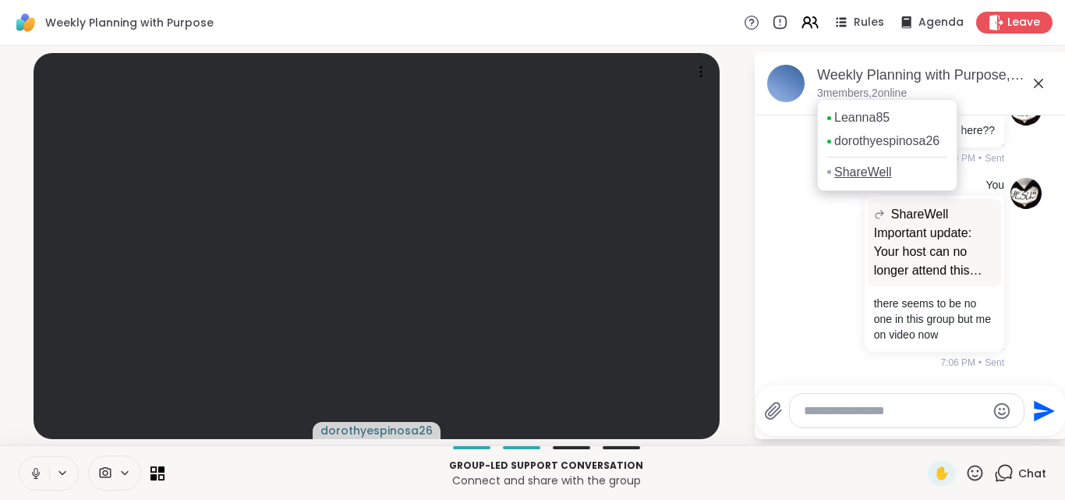
click at [847, 181] on link "ShareWell" at bounding box center [863, 172] width 58 height 17
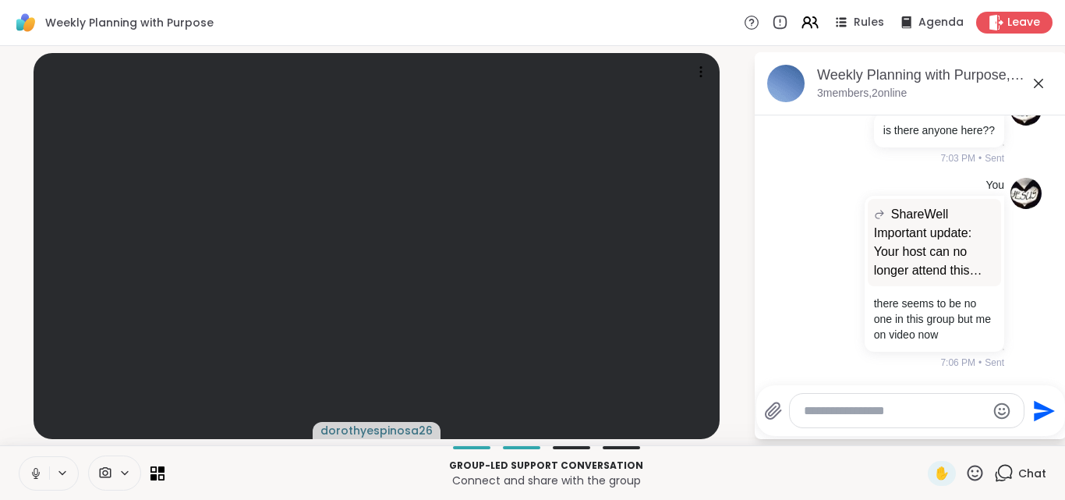
click at [851, 413] on textarea "Type your message" at bounding box center [895, 411] width 182 height 16
type textarea "*"
type textarea "**********"
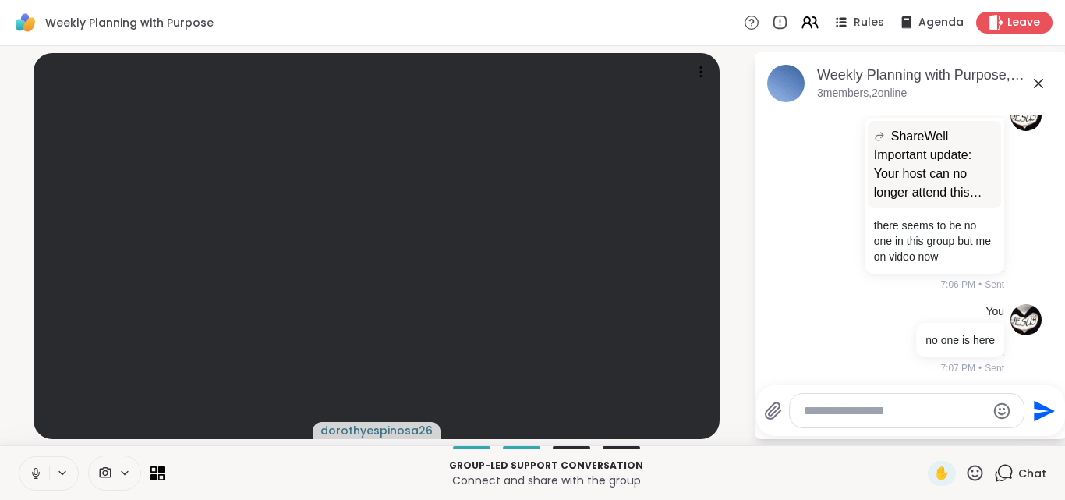
scroll to position [776, 0]
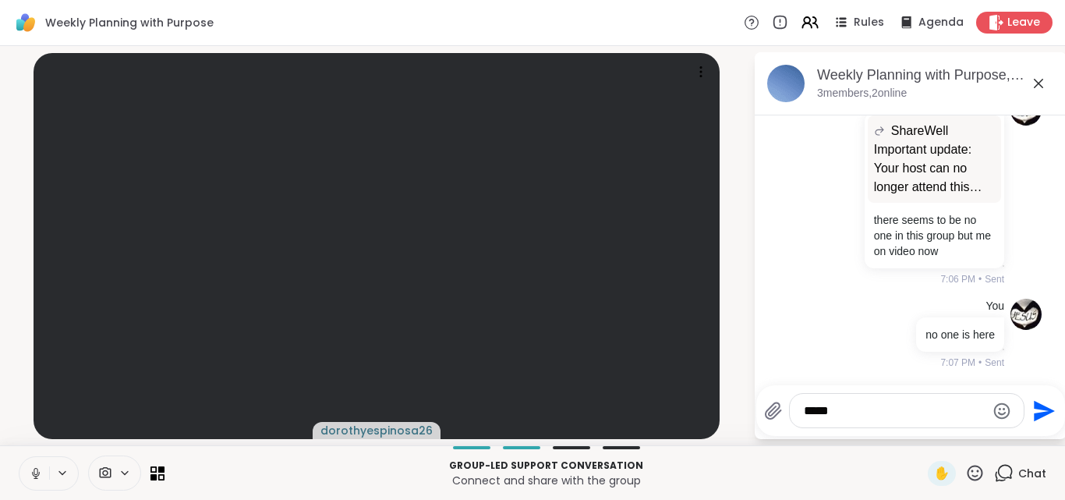
type textarea "******"
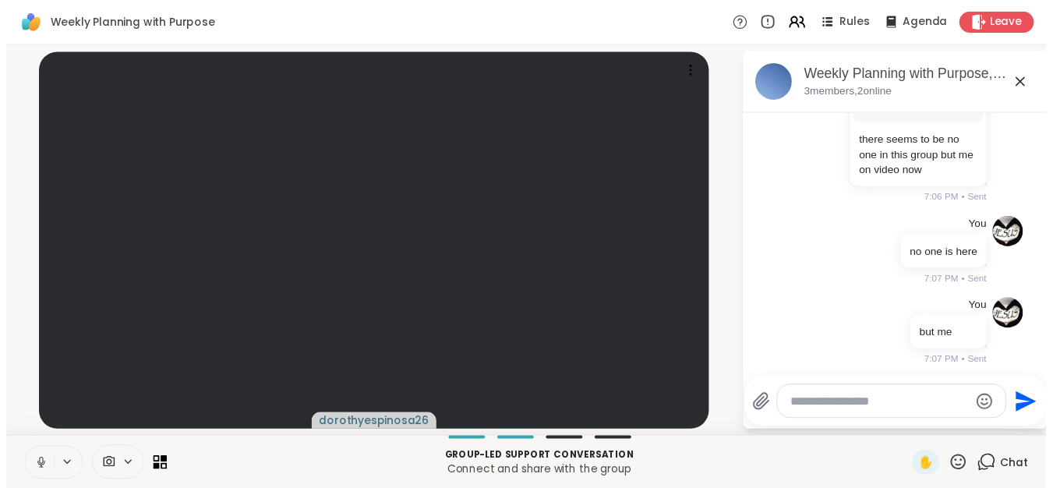
scroll to position [859, 0]
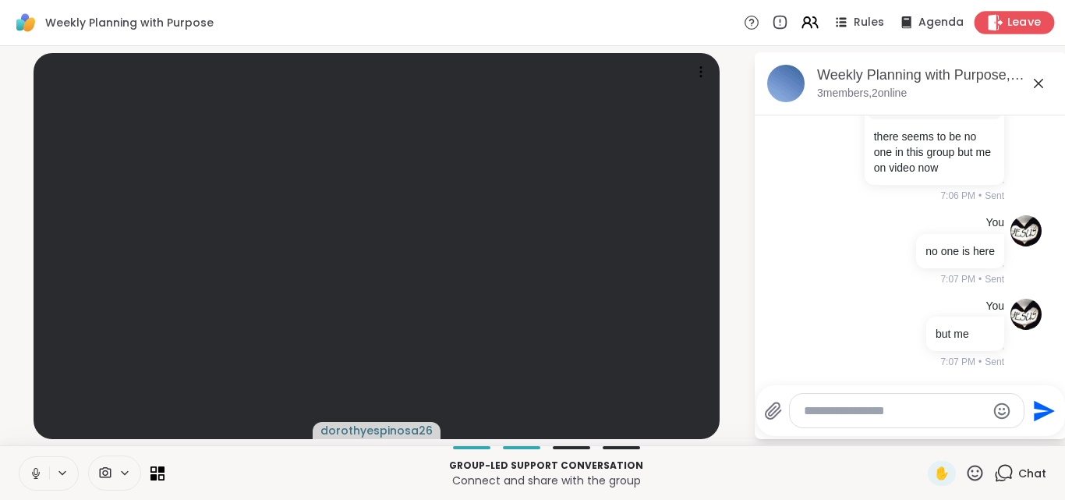
click at [1009, 22] on span "Leave" at bounding box center [1024, 23] width 34 height 16
click at [1014, 28] on span "Leave" at bounding box center [1024, 23] width 34 height 16
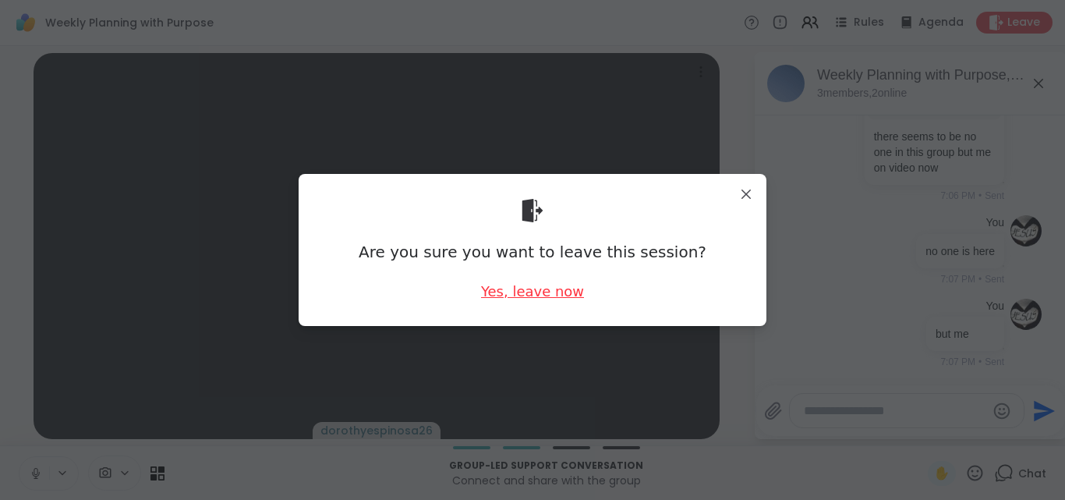
click at [529, 292] on div "Yes, leave now" at bounding box center [532, 290] width 103 height 19
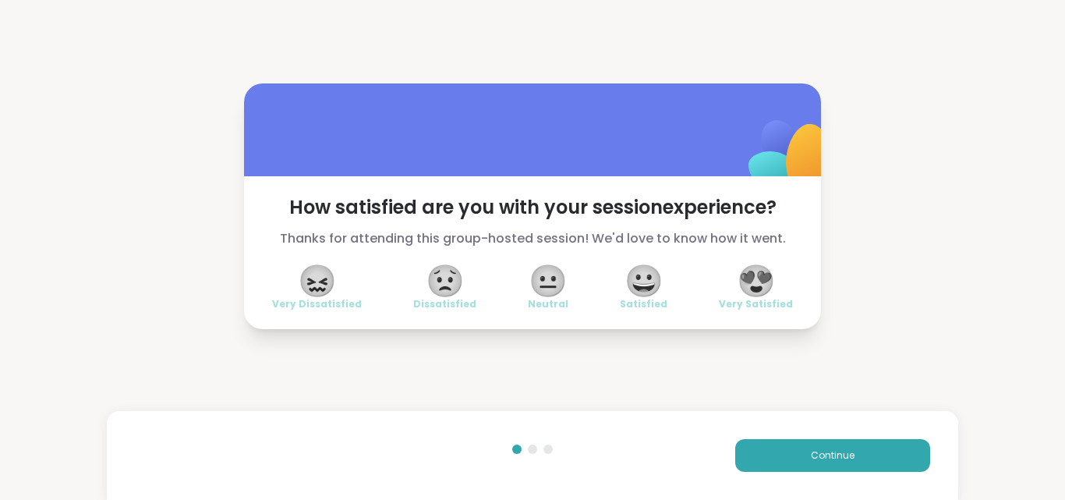
click at [309, 284] on span "😖" at bounding box center [317, 281] width 39 height 28
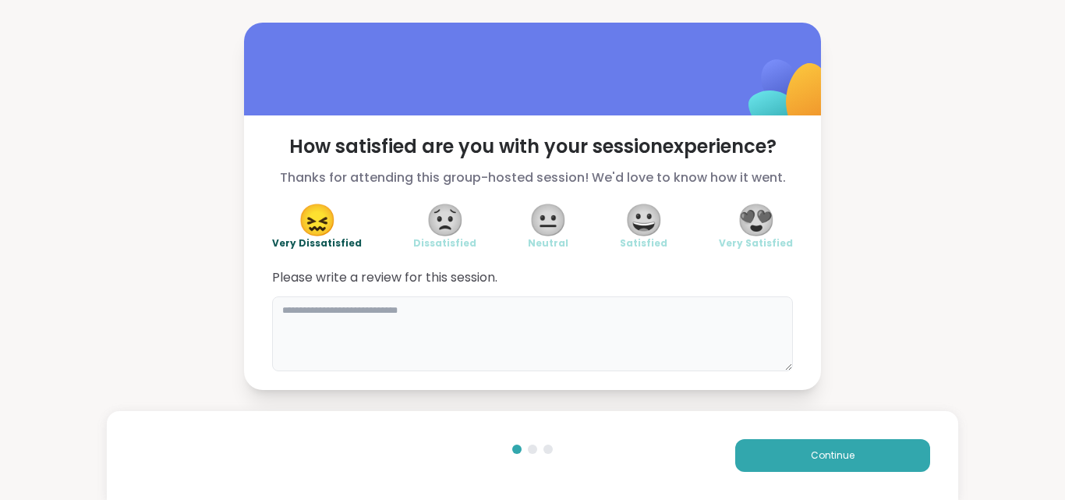
click at [359, 322] on textarea at bounding box center [532, 333] width 521 height 75
type textarea "**********"
drag, startPoint x: 557, startPoint y: 309, endPoint x: 241, endPoint y: 319, distance: 316.6
click at [244, 319] on div "**********" at bounding box center [532, 252] width 577 height 274
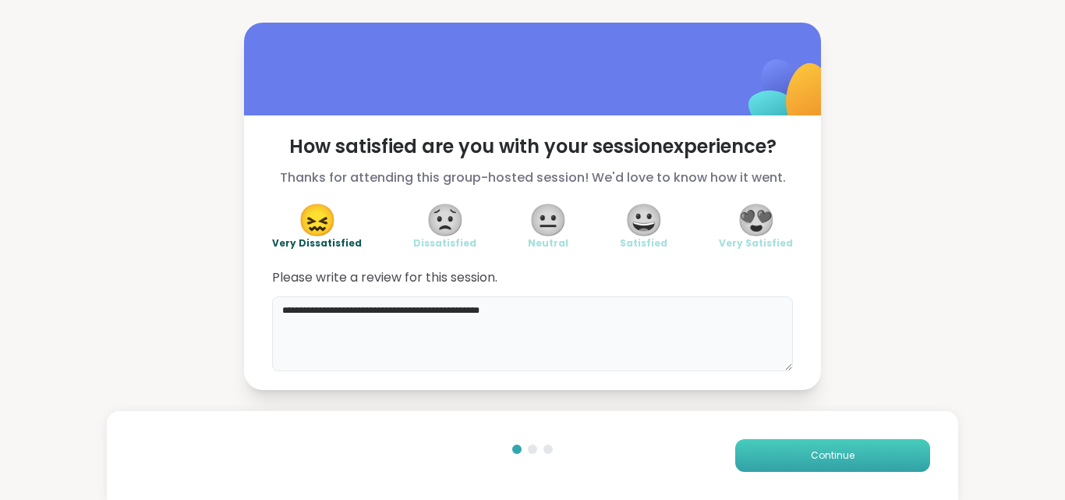
type textarea "**********"
click at [850, 451] on button "Continue" at bounding box center [832, 455] width 195 height 33
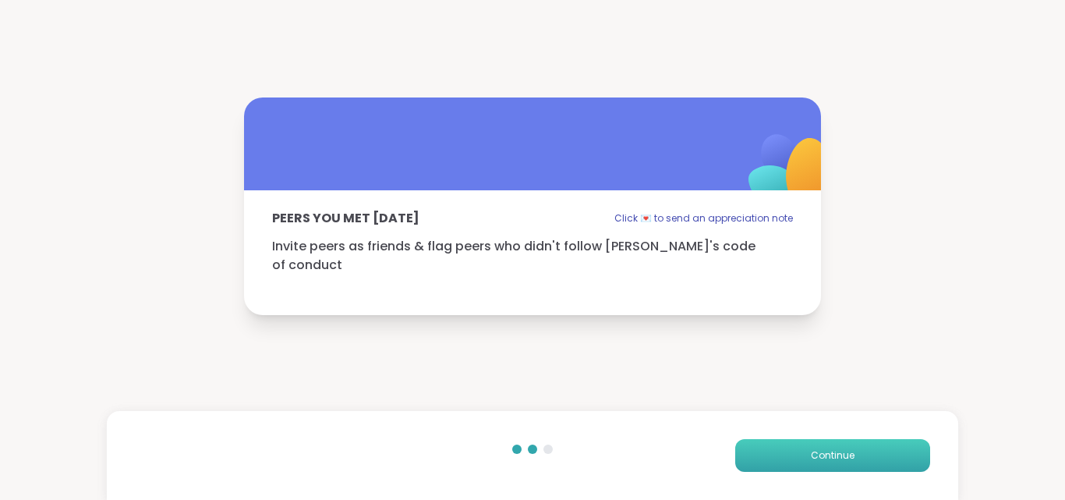
click at [826, 448] on span "Continue" at bounding box center [833, 455] width 44 height 14
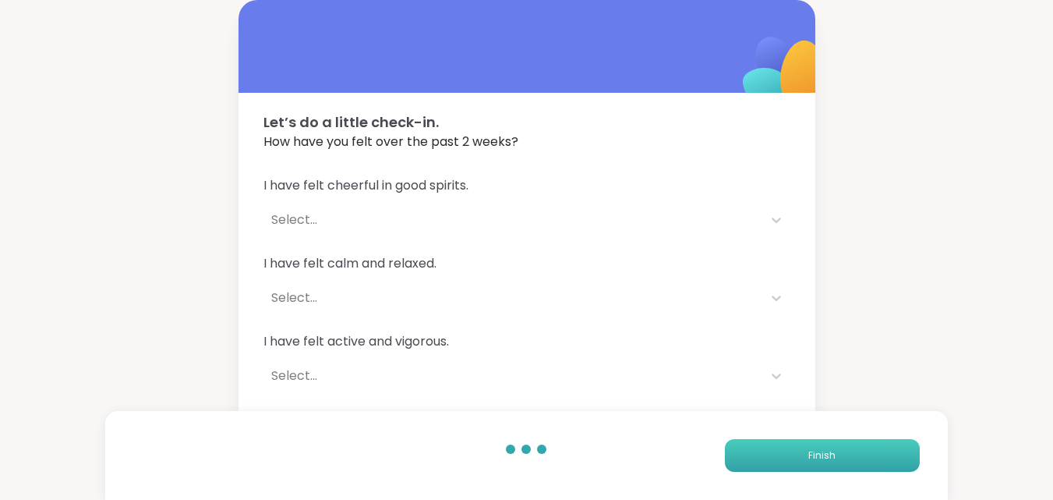
click at [816, 456] on span "Finish" at bounding box center [821, 455] width 27 height 14
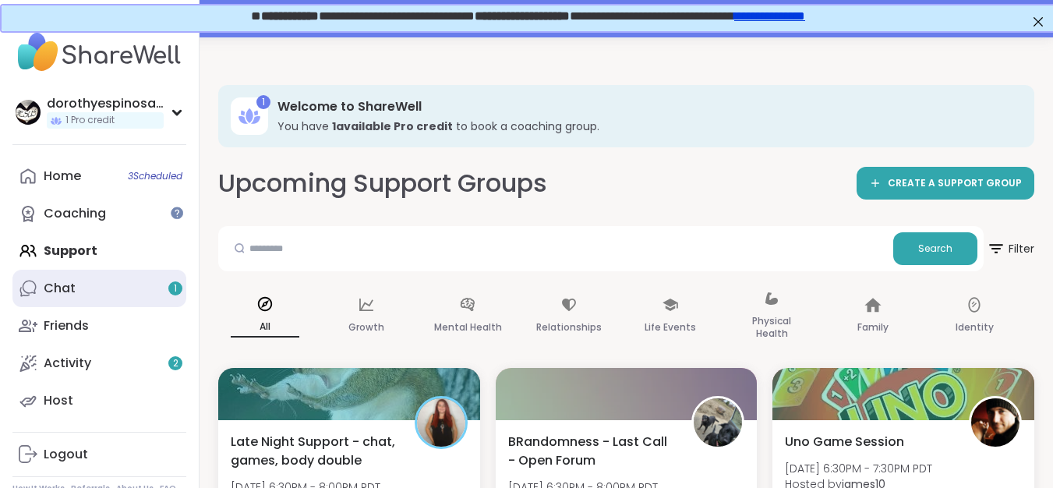
click at [93, 288] on link "Chat 1" at bounding box center [99, 288] width 174 height 37
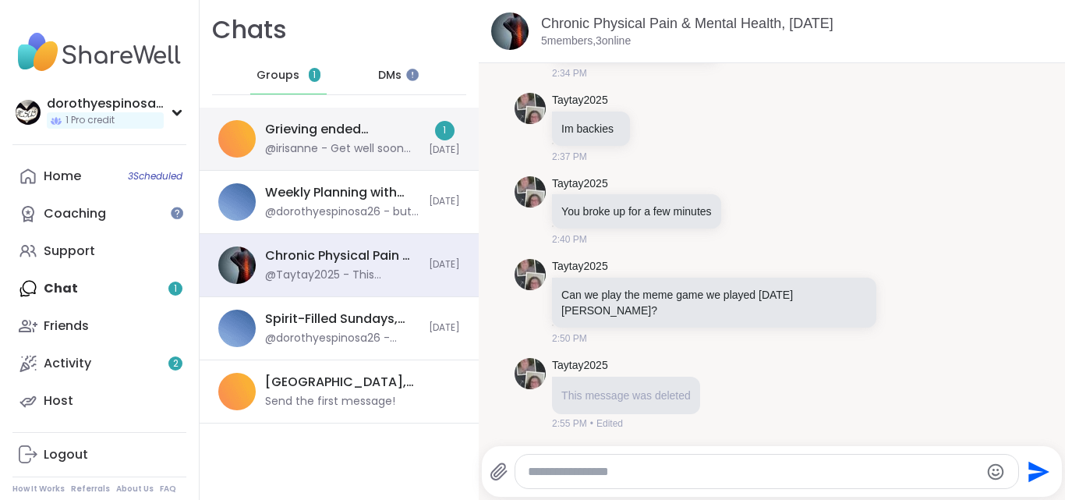
click at [369, 138] on div "Grieving ended relationships, Sep 14" at bounding box center [342, 129] width 154 height 17
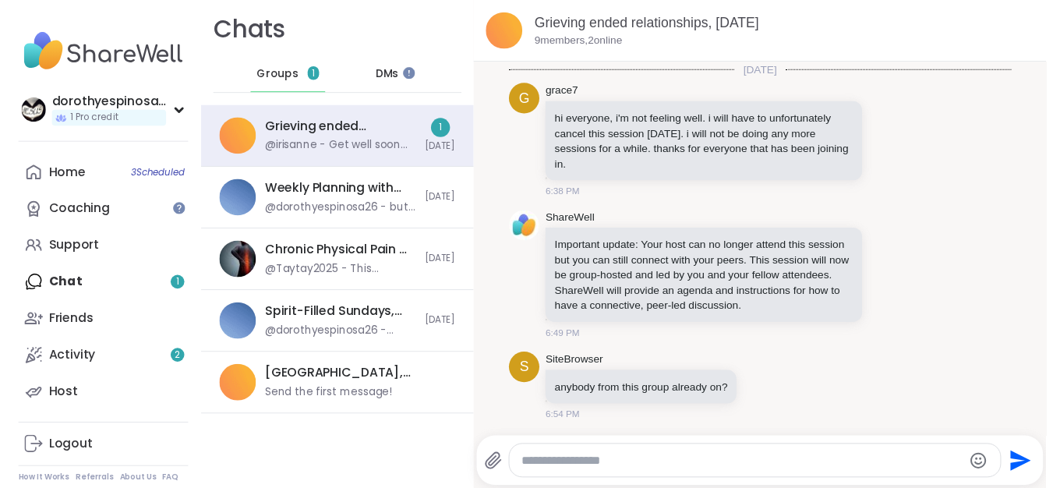
scroll to position [152, 0]
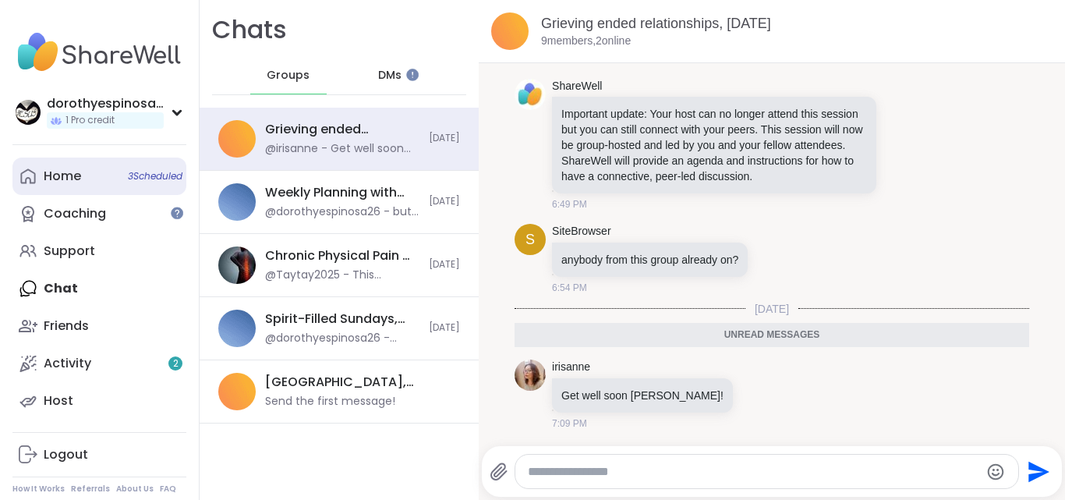
click at [108, 176] on link "Home 3 Scheduled" at bounding box center [99, 175] width 174 height 37
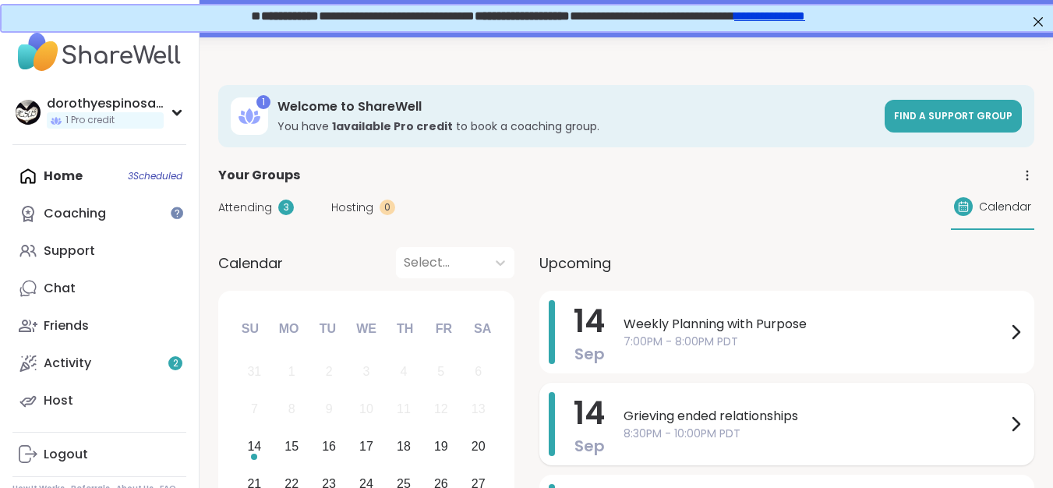
click at [758, 415] on span "Grieving ended relationships" at bounding box center [815, 416] width 383 height 19
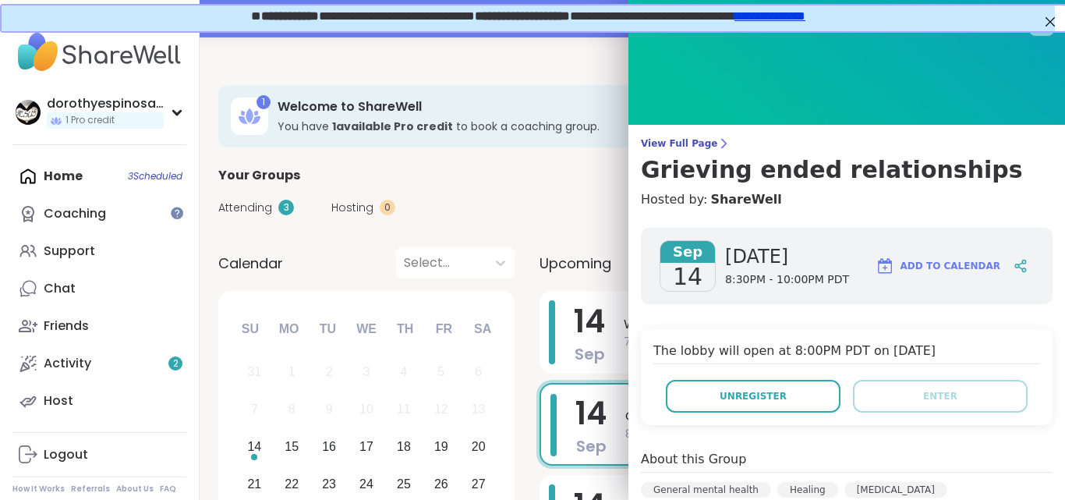
click at [103, 181] on div "Home 3 Scheduled Coaching Support Chat Friends Activity 2 Host" at bounding box center [99, 288] width 174 height 262
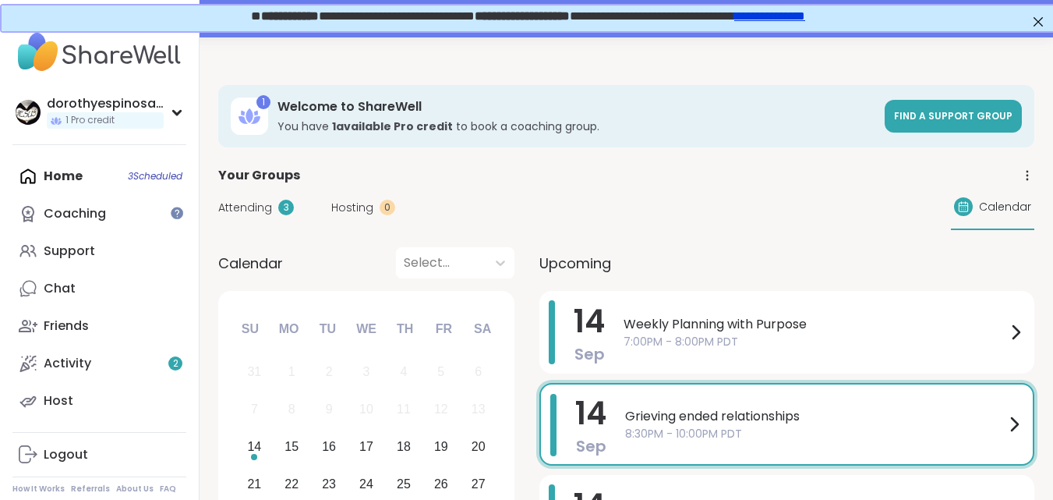
click at [162, 175] on div "Home 3 Scheduled Coaching Support Chat Friends Activity 2 Host" at bounding box center [99, 288] width 174 height 262
click at [101, 175] on div "Home 3 Scheduled Coaching Support Chat Friends Activity 2 Host" at bounding box center [99, 288] width 174 height 262
click at [100, 357] on link "Activity 2" at bounding box center [99, 363] width 174 height 37
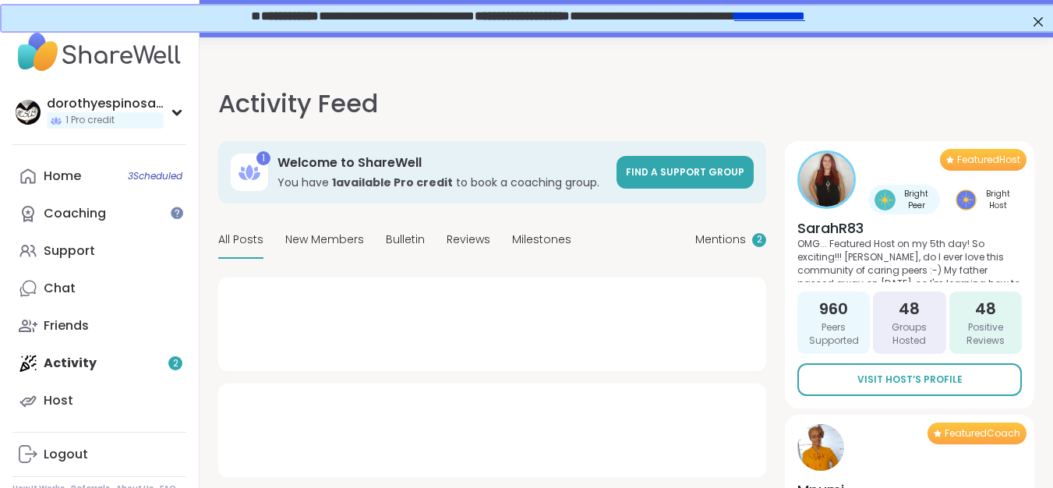
type textarea "*"
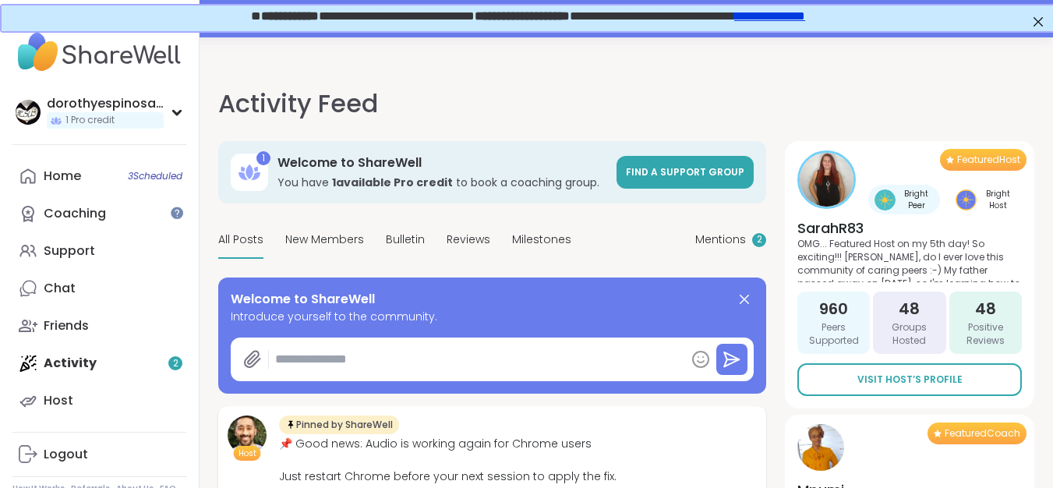
click at [746, 289] on div "Welcome to ShareWell Introduce yourself to the community." at bounding box center [492, 336] width 548 height 116
click at [741, 294] on icon at bounding box center [744, 299] width 19 height 19
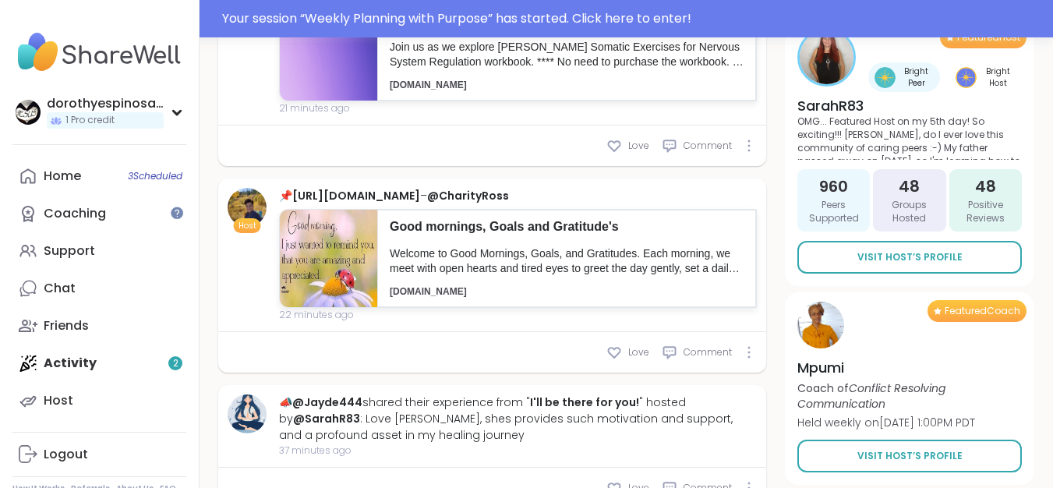
scroll to position [800, 0]
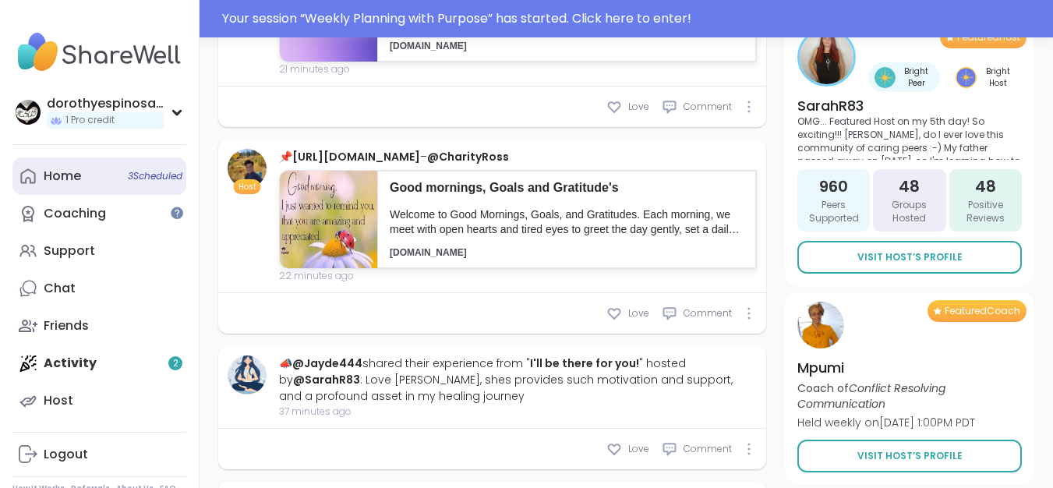
click at [122, 171] on link "Home 3 Scheduled" at bounding box center [99, 175] width 174 height 37
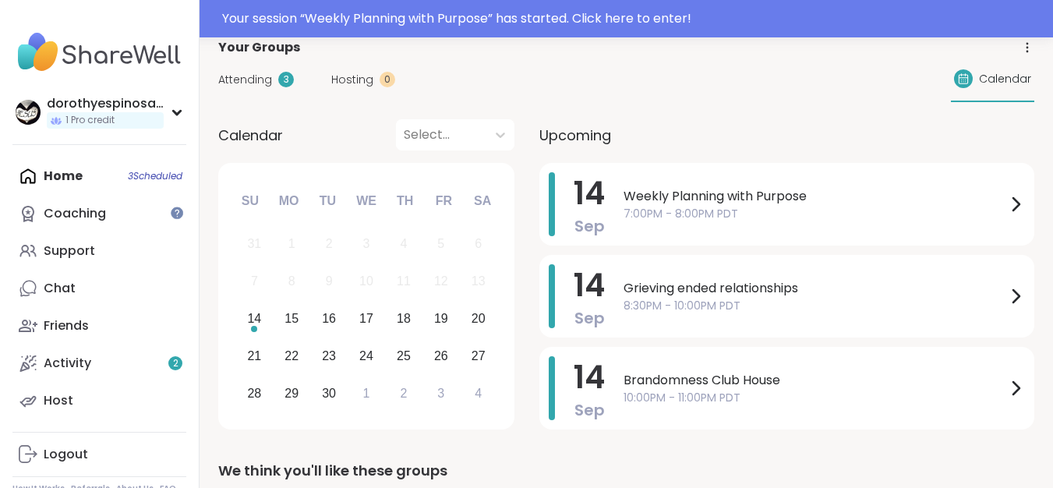
scroll to position [159, 0]
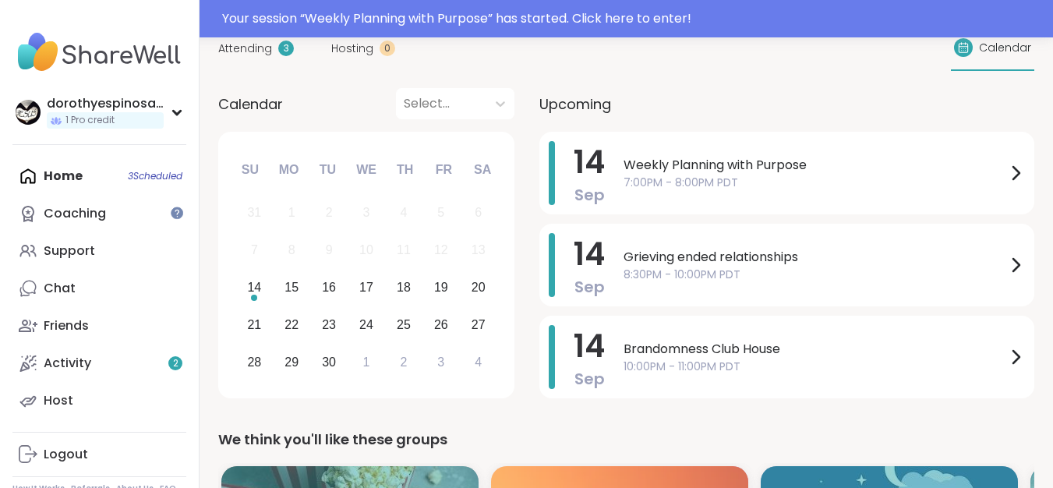
click at [108, 179] on div "Home 3 Scheduled Coaching Support Chat Friends Activity 2 Host" at bounding box center [99, 288] width 174 height 262
click at [168, 173] on div "Home 3 Scheduled Coaching Support Chat Friends Activity 2 Host" at bounding box center [99, 288] width 174 height 262
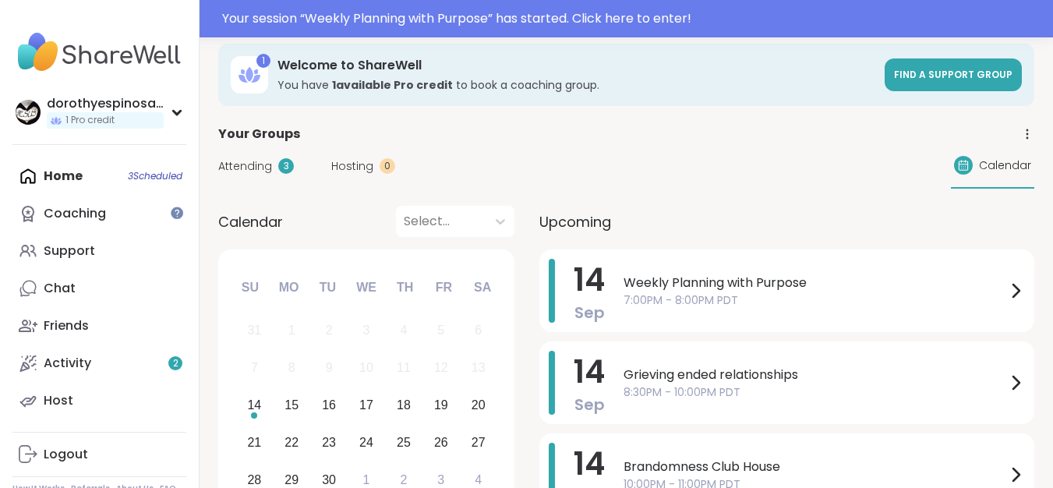
scroll to position [45, 0]
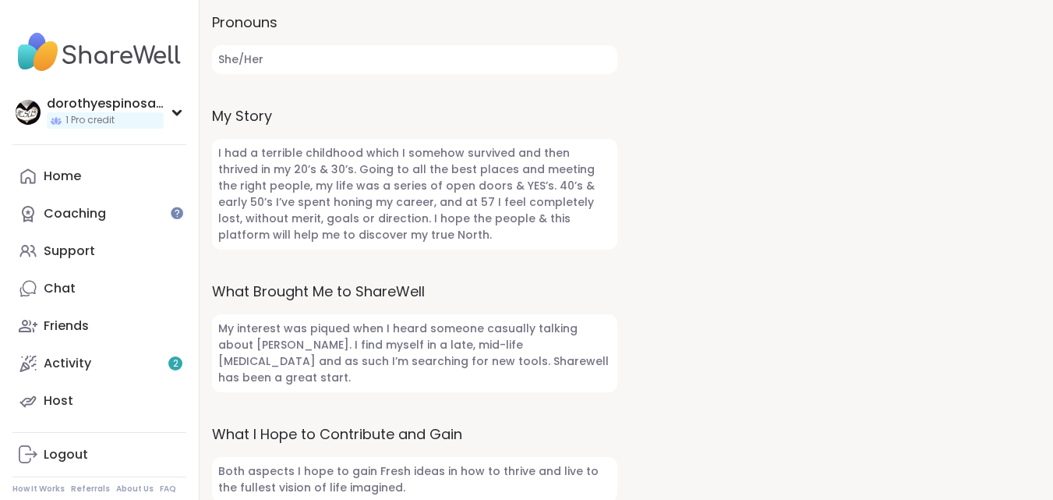
scroll to position [524, 0]
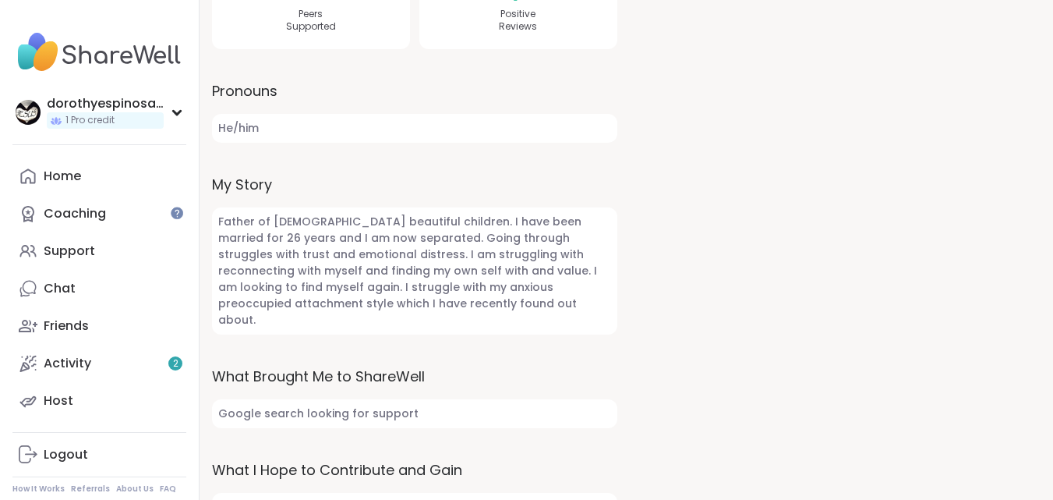
scroll to position [475, 0]
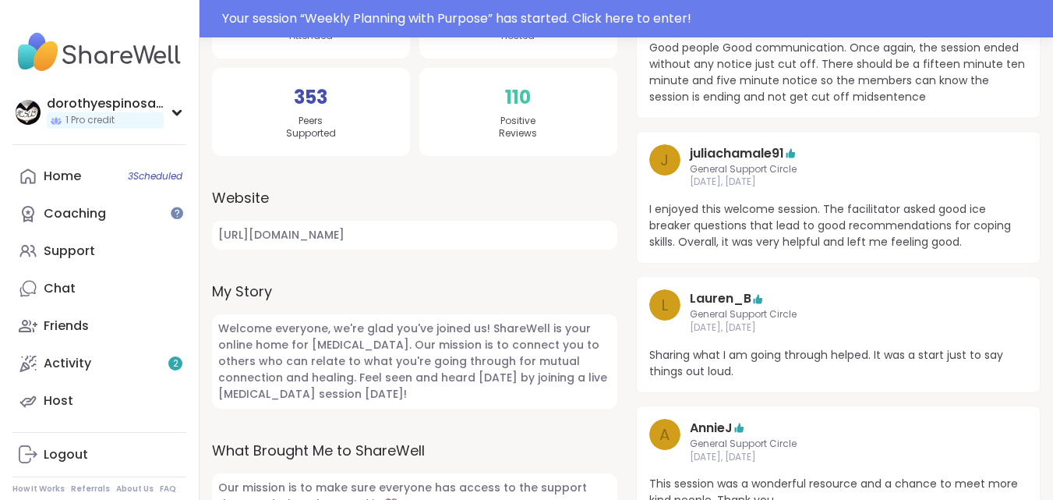
scroll to position [373, 0]
